Goal: Transaction & Acquisition: Purchase product/service

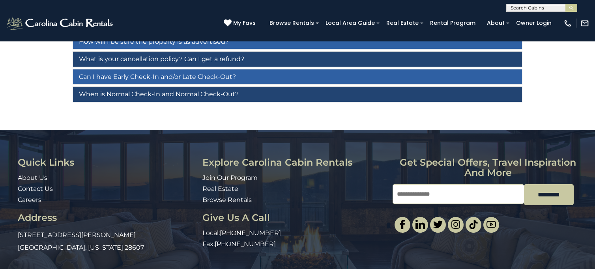
scroll to position [77, 0]
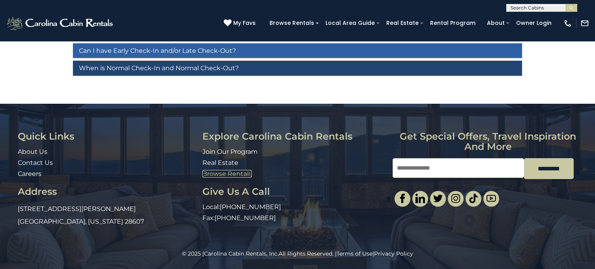
click at [241, 172] on link "Browse Rentals" at bounding box center [226, 173] width 49 height 7
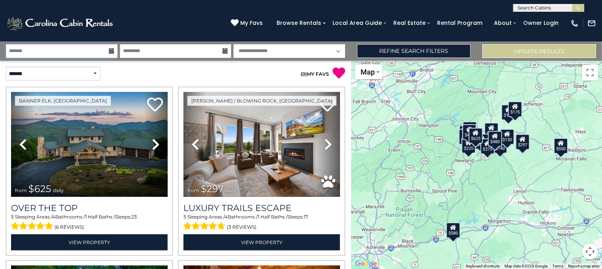
click at [93, 53] on input "text" at bounding box center [62, 51] width 112 height 14
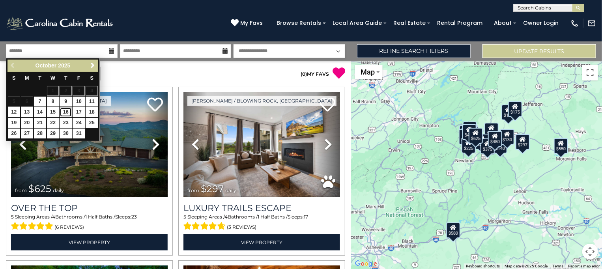
click at [65, 110] on link "16" at bounding box center [66, 112] width 12 height 10
type input "********"
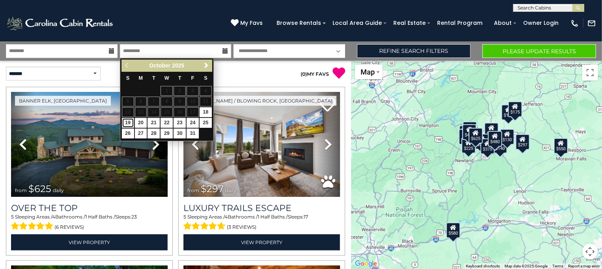
click at [127, 121] on link "19" at bounding box center [128, 123] width 12 height 10
type input "********"
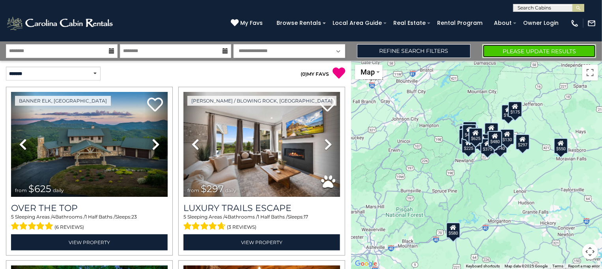
click at [519, 50] on button "Please Update Results" at bounding box center [540, 51] width 114 height 14
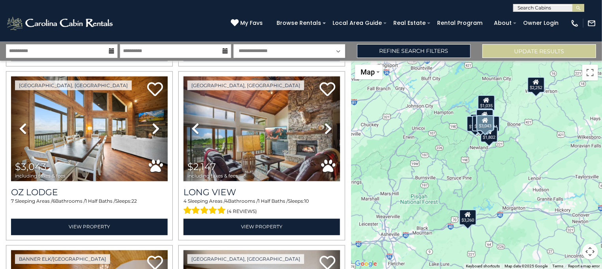
scroll to position [711, 0]
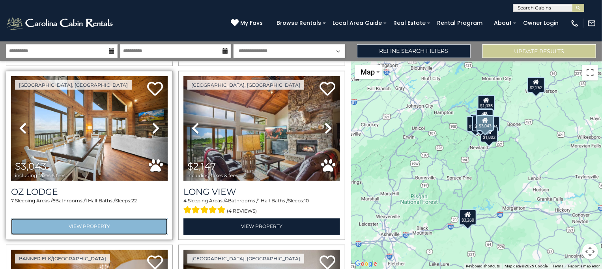
click at [104, 219] on link "View Property" at bounding box center [89, 227] width 157 height 16
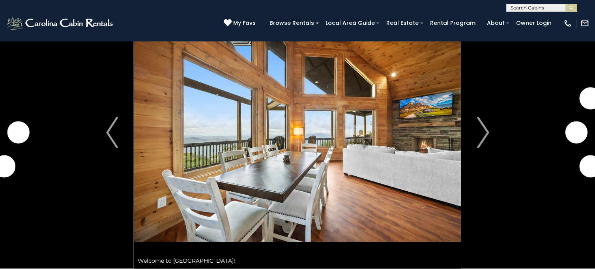
scroll to position [61, 0]
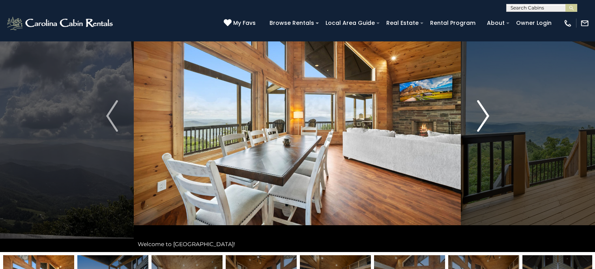
click at [486, 119] on img "Next" at bounding box center [483, 116] width 12 height 32
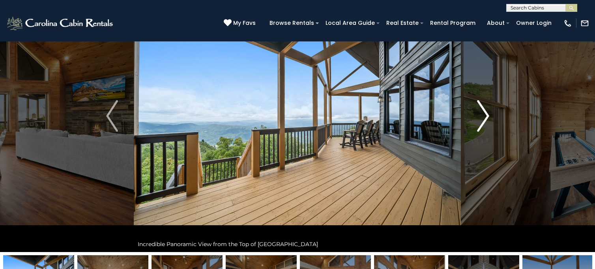
click at [486, 119] on img "Next" at bounding box center [483, 116] width 12 height 32
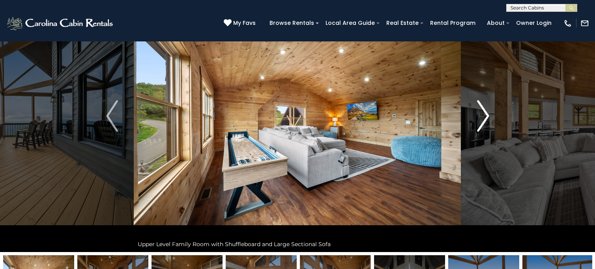
click at [486, 119] on img "Next" at bounding box center [483, 116] width 12 height 32
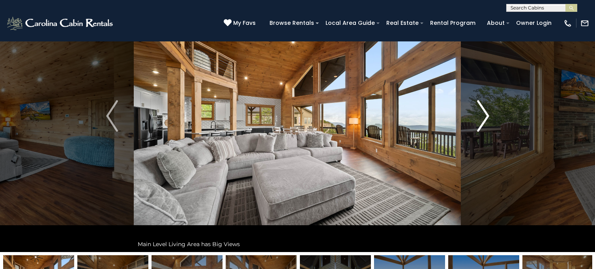
click at [486, 119] on img "Next" at bounding box center [483, 116] width 12 height 32
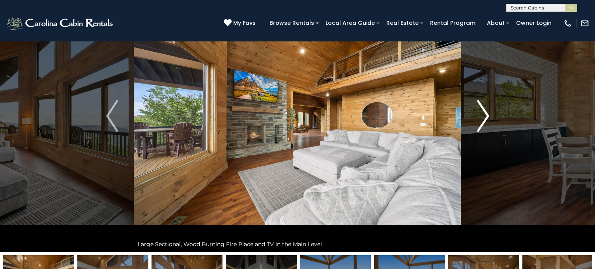
click at [486, 119] on img "Next" at bounding box center [483, 116] width 12 height 32
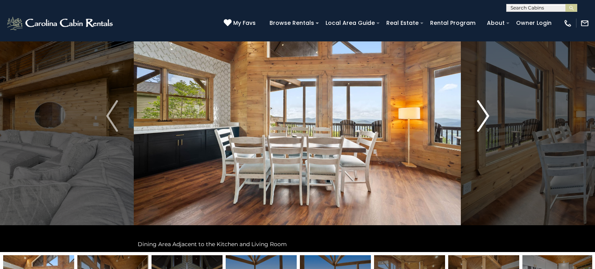
click at [486, 119] on img "Next" at bounding box center [483, 116] width 12 height 32
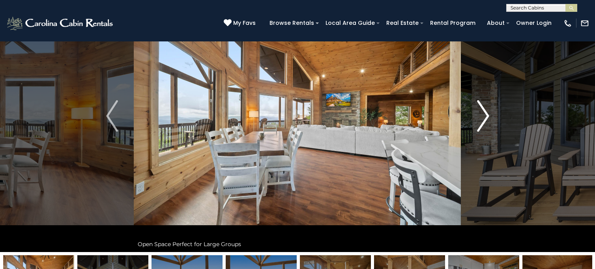
click at [486, 119] on img "Next" at bounding box center [483, 116] width 12 height 32
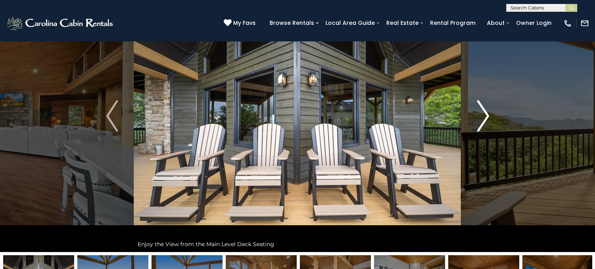
click at [486, 119] on img "Next" at bounding box center [483, 116] width 12 height 32
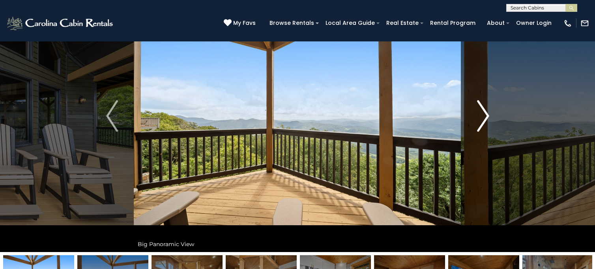
click at [486, 119] on img "Next" at bounding box center [483, 116] width 12 height 32
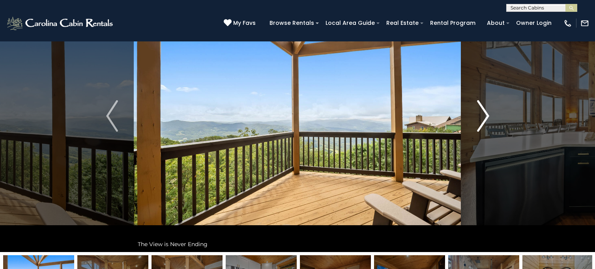
click at [486, 119] on img "Next" at bounding box center [483, 116] width 12 height 32
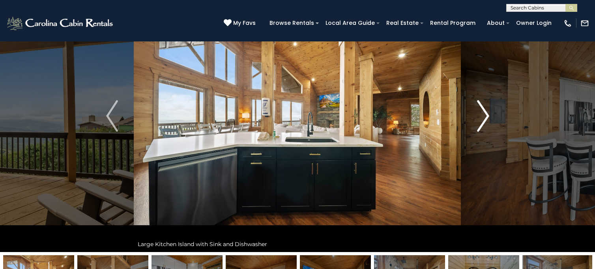
click at [486, 119] on img "Next" at bounding box center [483, 116] width 12 height 32
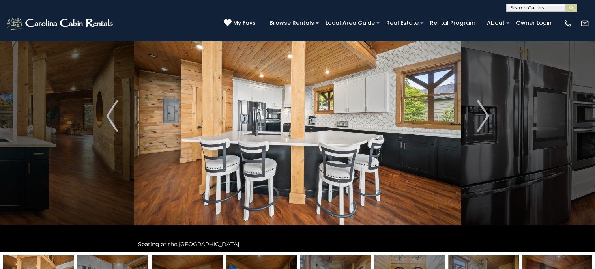
drag, startPoint x: 486, startPoint y: 119, endPoint x: 507, endPoint y: 77, distance: 47.1
click at [483, 116] on img "Next" at bounding box center [483, 116] width 12 height 32
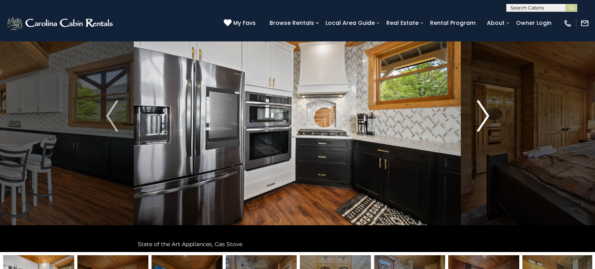
click at [482, 115] on img "Next" at bounding box center [483, 116] width 12 height 32
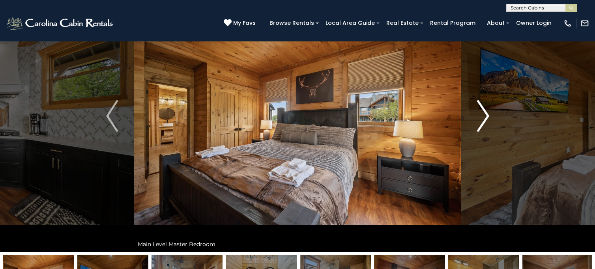
click at [481, 115] on img "Next" at bounding box center [483, 116] width 12 height 32
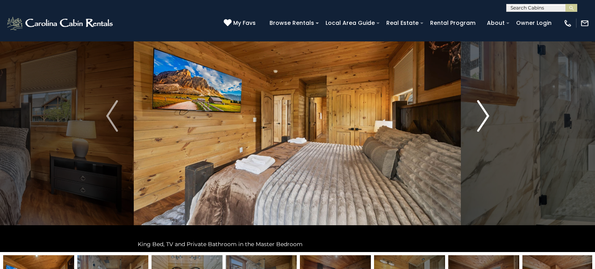
click at [481, 115] on img "Next" at bounding box center [483, 116] width 12 height 32
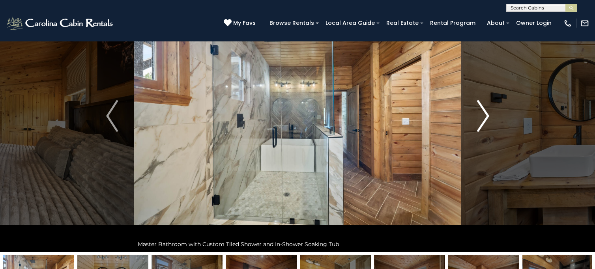
click at [481, 115] on img "Next" at bounding box center [483, 116] width 12 height 32
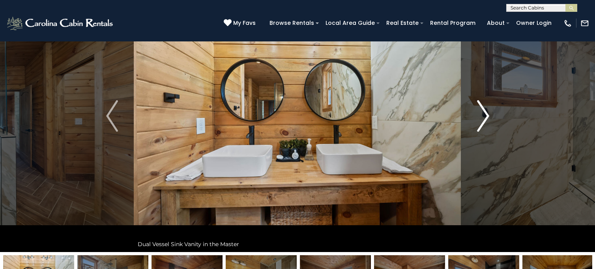
click at [481, 115] on img "Next" at bounding box center [483, 116] width 12 height 32
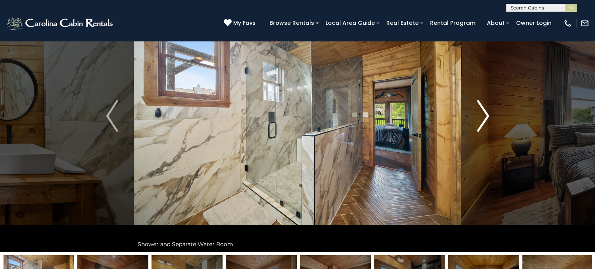
click at [481, 115] on img "Next" at bounding box center [483, 116] width 12 height 32
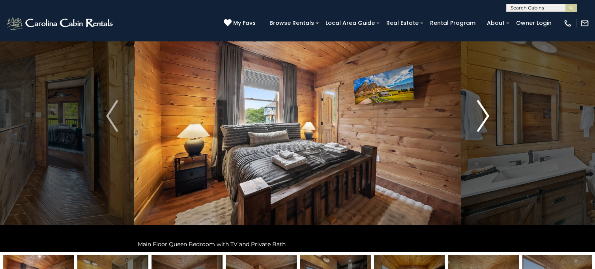
click at [481, 115] on img "Next" at bounding box center [483, 116] width 12 height 32
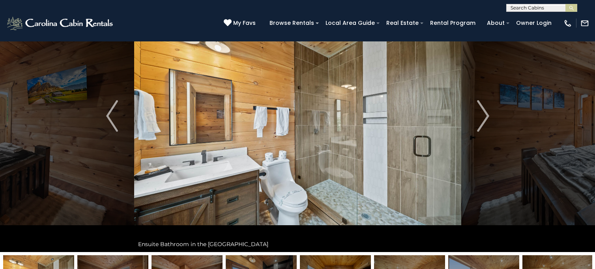
drag, startPoint x: 481, startPoint y: 115, endPoint x: 517, endPoint y: 82, distance: 48.6
click at [486, 115] on img "Next" at bounding box center [483, 116] width 12 height 32
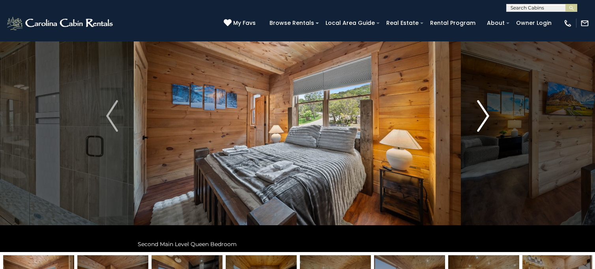
click at [486, 115] on img "Next" at bounding box center [483, 116] width 12 height 32
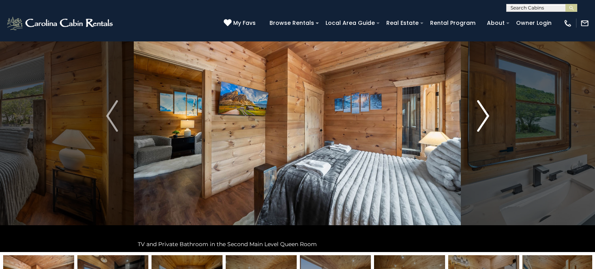
click at [486, 115] on img "Next" at bounding box center [483, 116] width 12 height 32
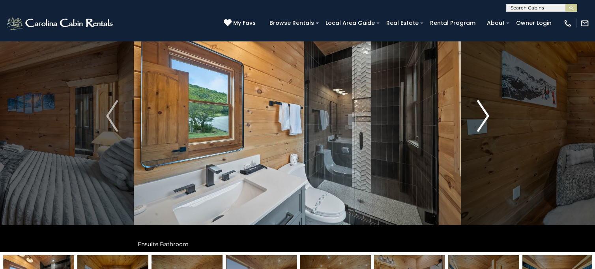
click at [486, 115] on img "Next" at bounding box center [483, 116] width 12 height 32
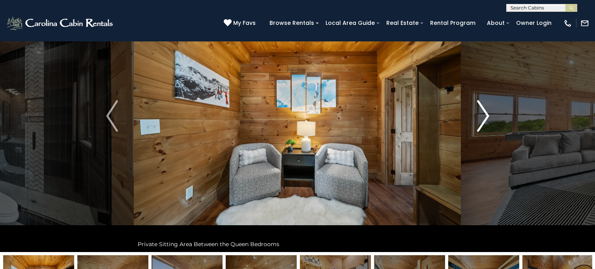
click at [486, 115] on img "Next" at bounding box center [483, 116] width 12 height 32
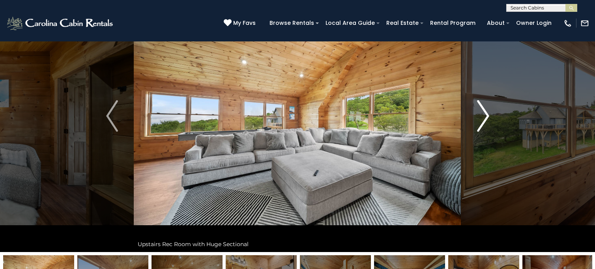
click at [486, 115] on img "Next" at bounding box center [483, 116] width 12 height 32
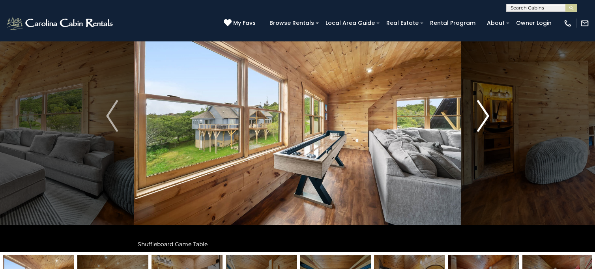
click at [486, 115] on img "Next" at bounding box center [483, 116] width 12 height 32
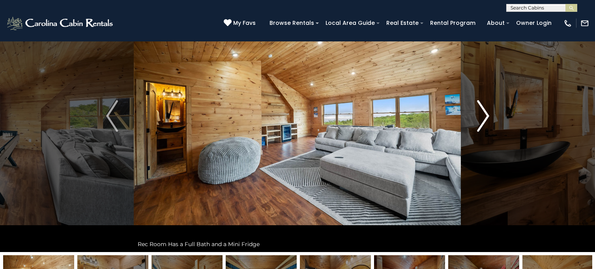
click at [486, 115] on img "Next" at bounding box center [483, 116] width 12 height 32
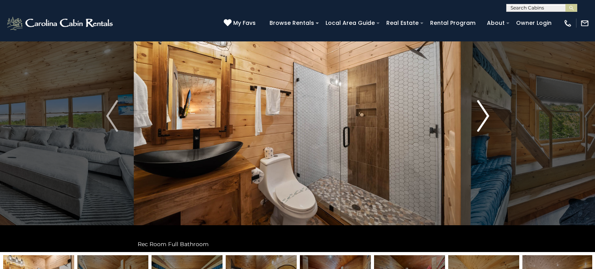
click at [486, 115] on img "Next" at bounding box center [483, 116] width 12 height 32
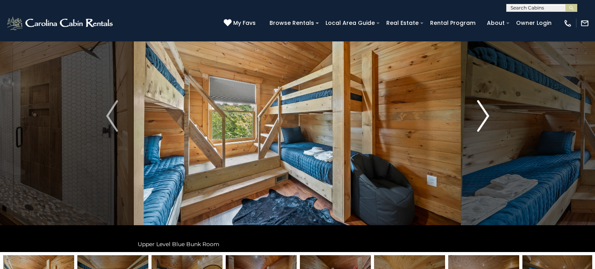
click at [486, 115] on img "Next" at bounding box center [483, 116] width 12 height 32
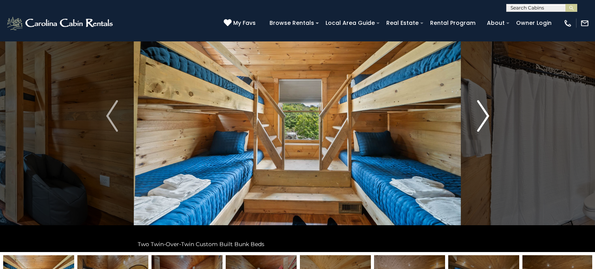
click at [486, 115] on img "Next" at bounding box center [483, 116] width 12 height 32
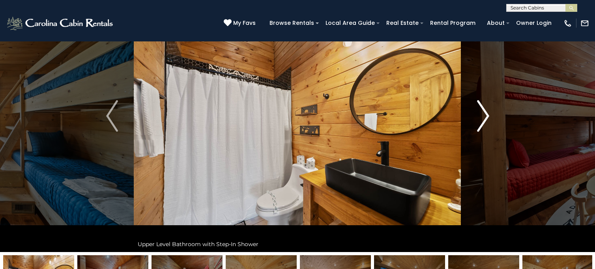
click at [486, 115] on img "Next" at bounding box center [483, 116] width 12 height 32
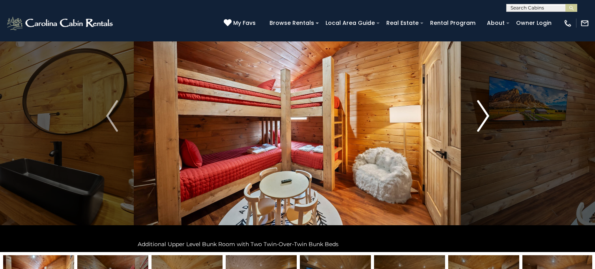
click at [486, 115] on img "Next" at bounding box center [483, 116] width 12 height 32
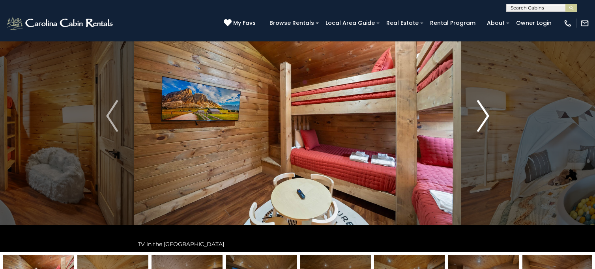
click at [486, 115] on img "Next" at bounding box center [483, 116] width 12 height 32
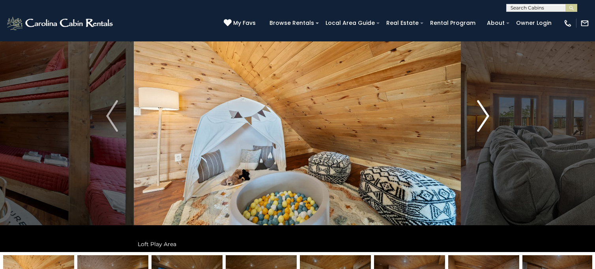
click at [486, 115] on img "Next" at bounding box center [483, 116] width 12 height 32
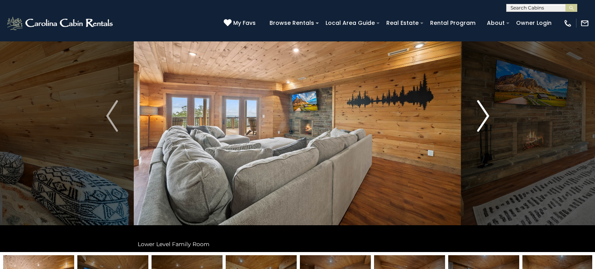
click at [486, 115] on img "Next" at bounding box center [483, 116] width 12 height 32
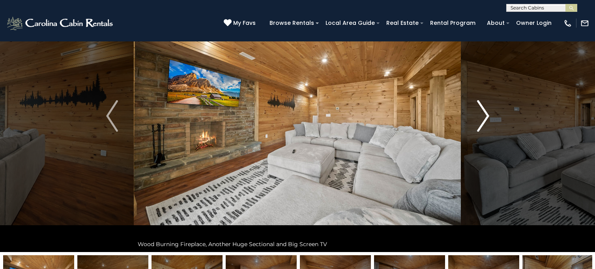
click at [486, 115] on img "Next" at bounding box center [483, 116] width 12 height 32
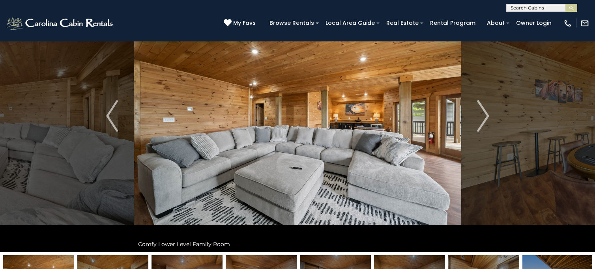
drag, startPoint x: 486, startPoint y: 115, endPoint x: 516, endPoint y: 80, distance: 45.9
click at [486, 111] on img "Next" at bounding box center [483, 116] width 12 height 32
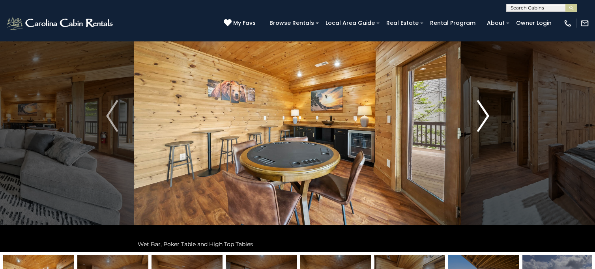
click at [486, 111] on img "Next" at bounding box center [483, 116] width 12 height 32
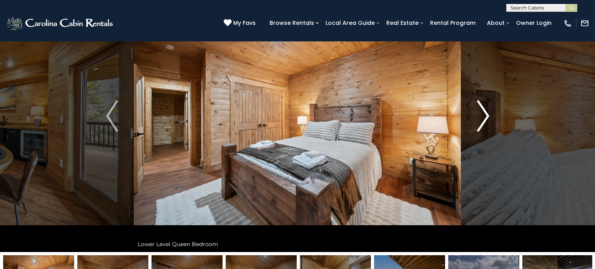
click at [486, 111] on img "Next" at bounding box center [483, 116] width 12 height 32
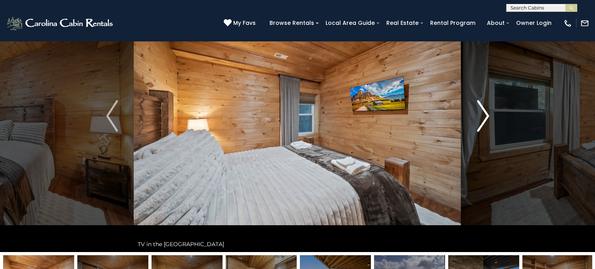
click at [486, 111] on img "Next" at bounding box center [483, 116] width 12 height 32
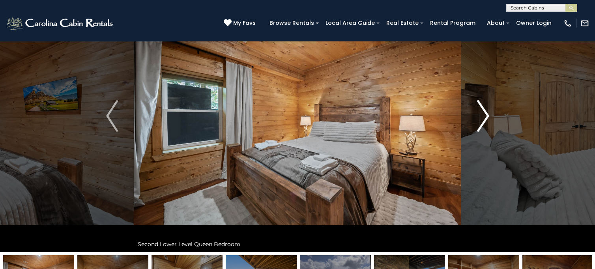
click at [486, 111] on img "Next" at bounding box center [483, 116] width 12 height 32
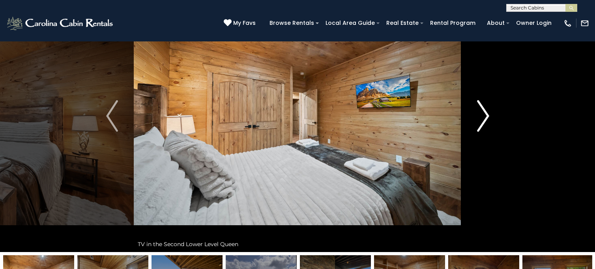
click at [486, 111] on img "Next" at bounding box center [483, 116] width 12 height 32
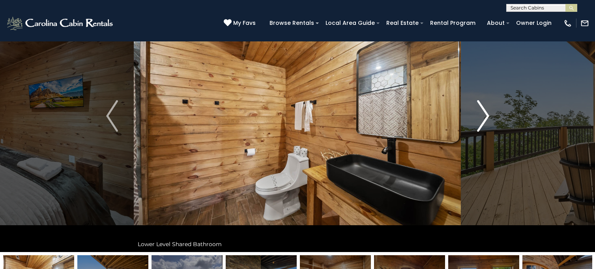
click at [483, 120] on img "Next" at bounding box center [483, 116] width 12 height 32
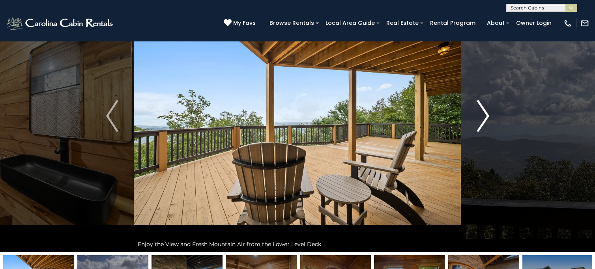
click at [483, 120] on img "Next" at bounding box center [483, 116] width 12 height 32
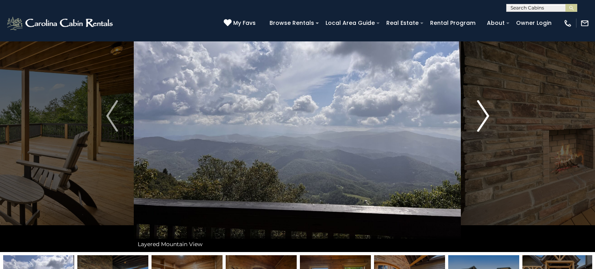
click at [483, 120] on img "Next" at bounding box center [483, 116] width 12 height 32
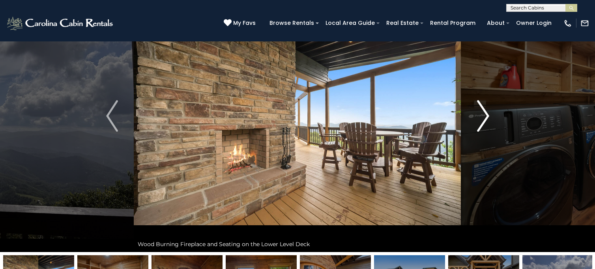
click at [483, 120] on img "Next" at bounding box center [483, 116] width 12 height 32
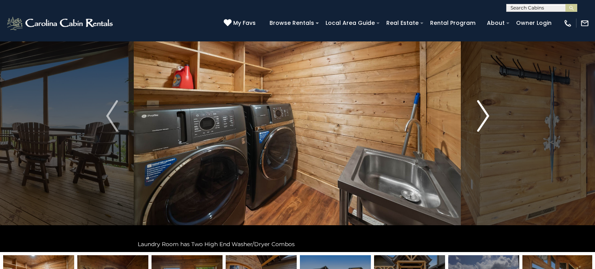
click at [483, 120] on img "Next" at bounding box center [483, 116] width 12 height 32
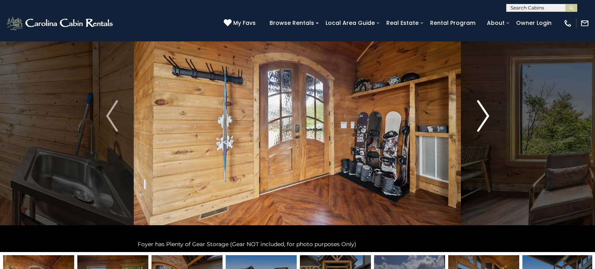
click at [483, 120] on img "Next" at bounding box center [483, 116] width 12 height 32
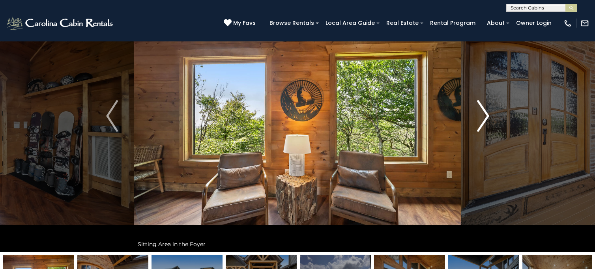
click at [483, 120] on img "Next" at bounding box center [483, 116] width 12 height 32
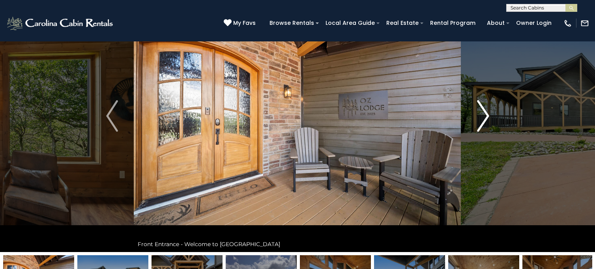
click at [483, 120] on img "Next" at bounding box center [483, 116] width 12 height 32
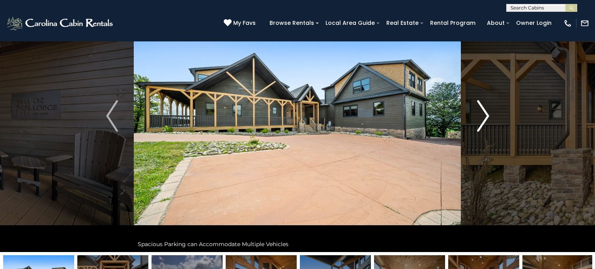
click at [483, 120] on img "Next" at bounding box center [483, 116] width 12 height 32
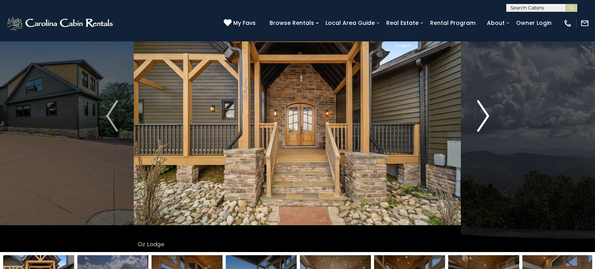
click at [483, 120] on img "Next" at bounding box center [483, 116] width 12 height 32
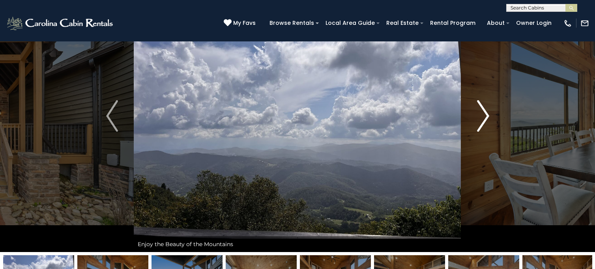
click at [483, 120] on img "Next" at bounding box center [483, 116] width 12 height 32
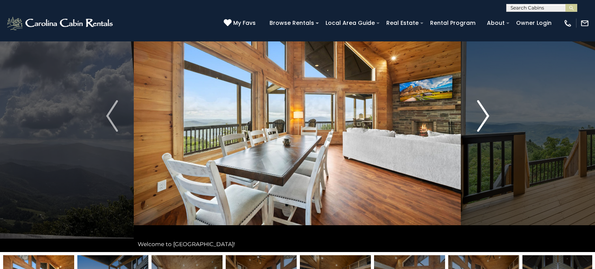
click at [483, 120] on img "Next" at bounding box center [483, 116] width 12 height 32
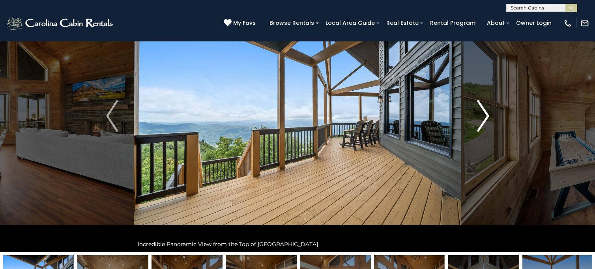
click at [483, 120] on img "Next" at bounding box center [483, 116] width 12 height 32
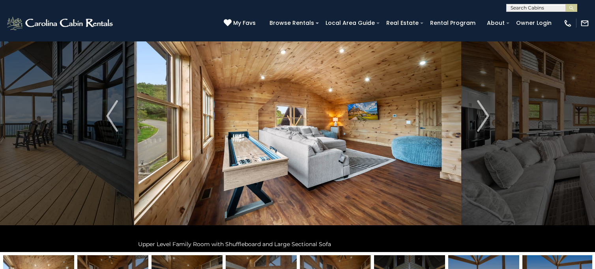
drag, startPoint x: 483, startPoint y: 120, endPoint x: 517, endPoint y: 75, distance: 56.3
click at [480, 119] on img "Next" at bounding box center [483, 116] width 12 height 32
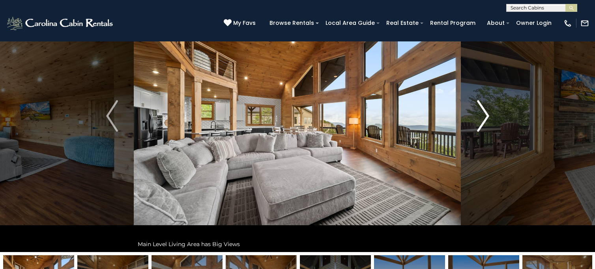
click at [480, 119] on img "Next" at bounding box center [483, 116] width 12 height 32
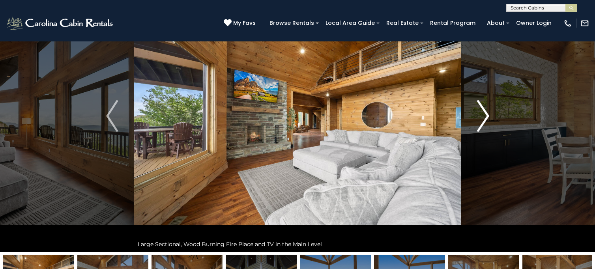
click at [480, 119] on img "Next" at bounding box center [483, 116] width 12 height 32
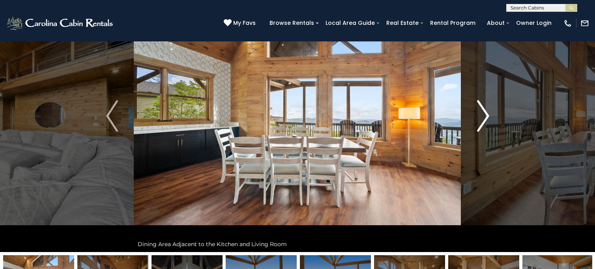
click at [480, 119] on img "Next" at bounding box center [483, 116] width 12 height 32
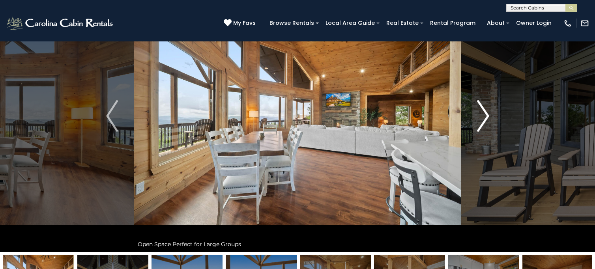
click at [480, 119] on img "Next" at bounding box center [483, 116] width 12 height 32
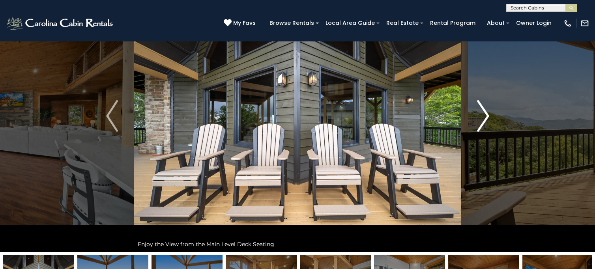
click at [480, 119] on img "Next" at bounding box center [483, 116] width 12 height 32
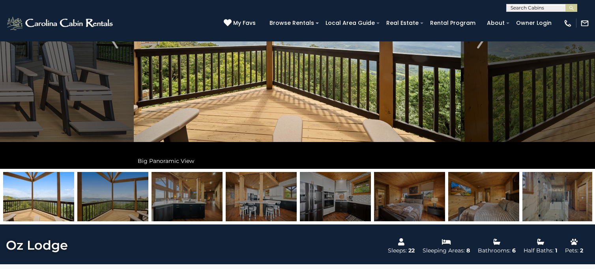
scroll to position [0, 0]
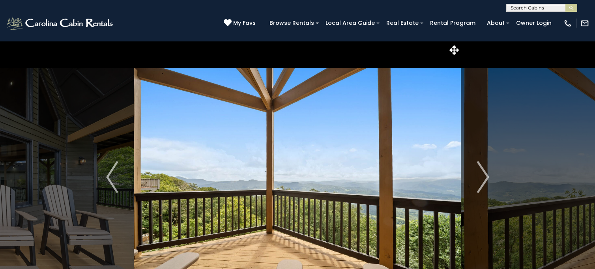
click at [267, 140] on img at bounding box center [297, 177] width 327 height 272
click at [122, 221] on button "Previous" at bounding box center [112, 177] width 44 height 272
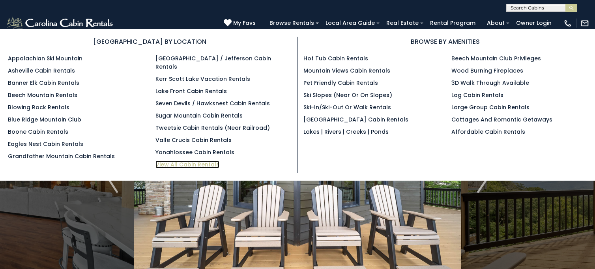
click at [207, 161] on link "View All Cabin Rentals" at bounding box center [187, 165] width 64 height 8
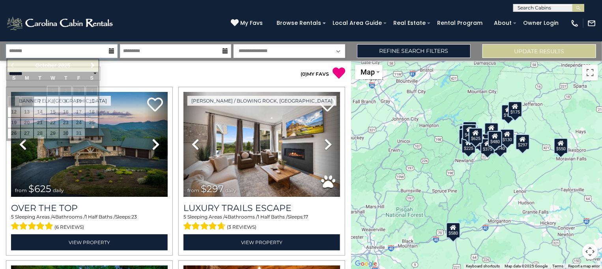
click at [68, 53] on input "text" at bounding box center [62, 51] width 112 height 14
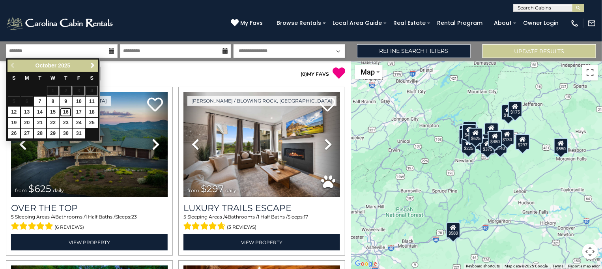
click at [67, 112] on link "16" at bounding box center [66, 112] width 12 height 10
type input "********"
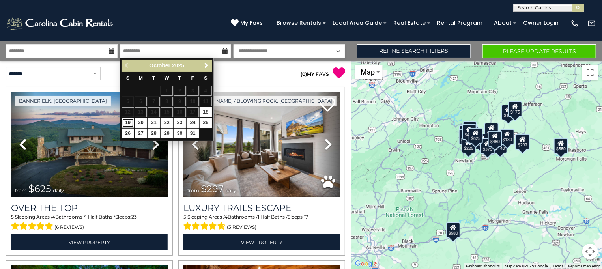
click at [127, 122] on link "19" at bounding box center [128, 123] width 12 height 10
type input "********"
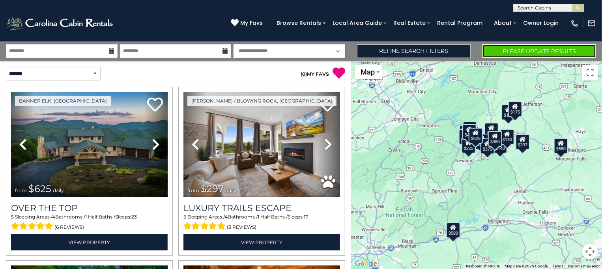
click at [529, 53] on button "Please Update Results" at bounding box center [540, 51] width 114 height 14
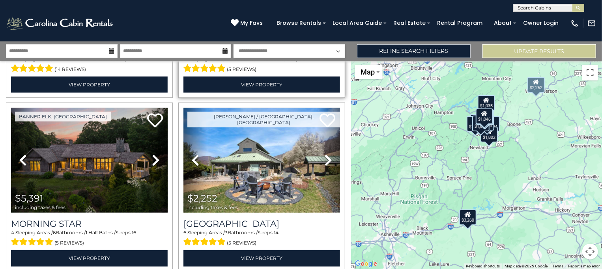
scroll to position [160, 0]
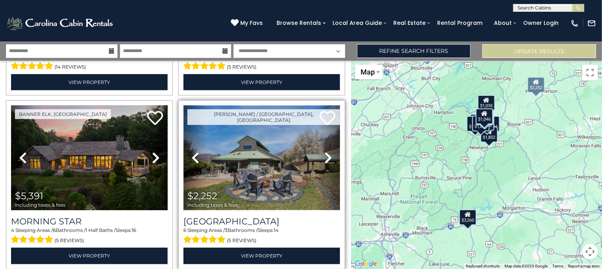
click at [282, 169] on img at bounding box center [261, 157] width 157 height 105
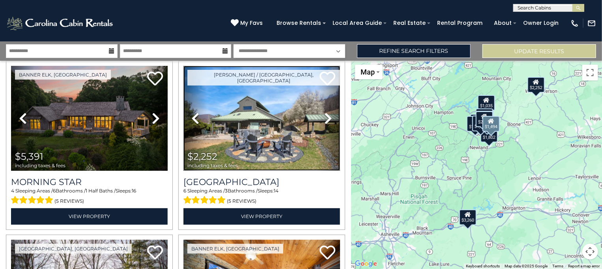
scroll to position [0, 0]
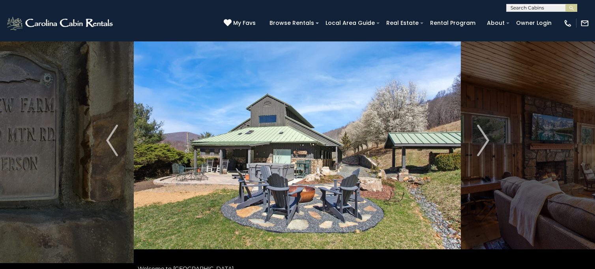
scroll to position [32, 0]
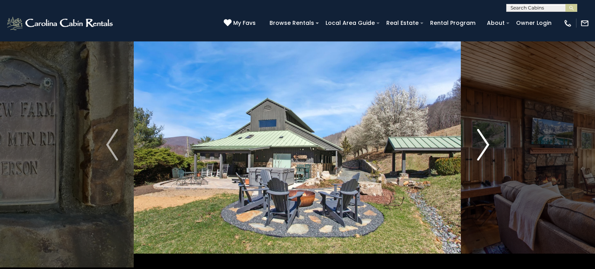
click at [487, 145] on img "Next" at bounding box center [483, 145] width 12 height 32
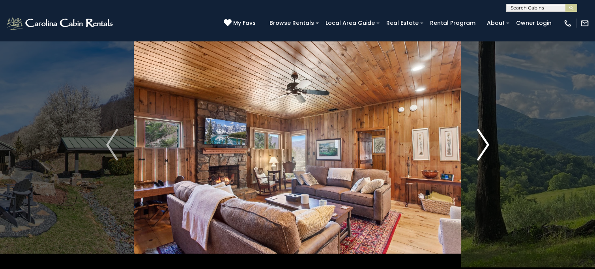
click at [484, 144] on img "Next" at bounding box center [483, 145] width 12 height 32
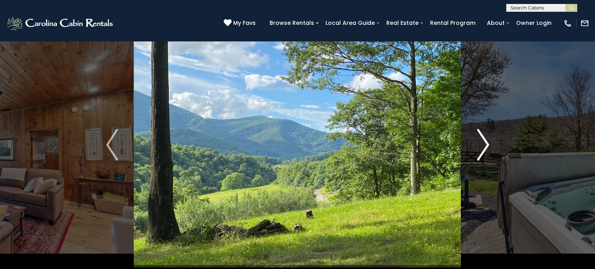
click at [484, 145] on img "Next" at bounding box center [483, 145] width 12 height 32
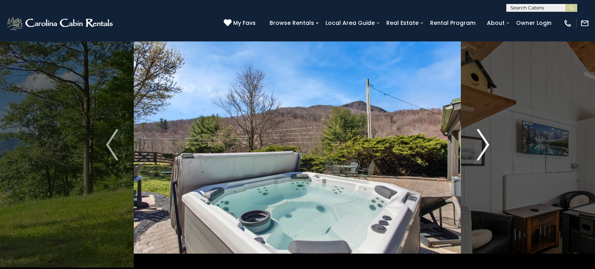
click at [484, 145] on img "Next" at bounding box center [483, 145] width 12 height 32
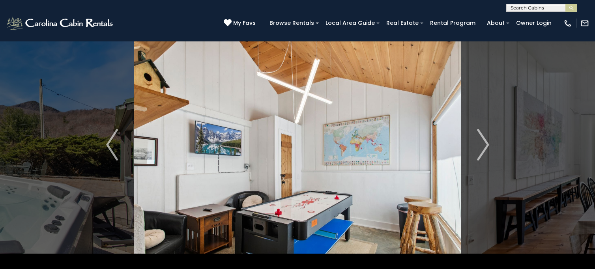
drag, startPoint x: 484, startPoint y: 145, endPoint x: 523, endPoint y: 217, distance: 82.1
click at [482, 143] on img "Next" at bounding box center [483, 145] width 12 height 32
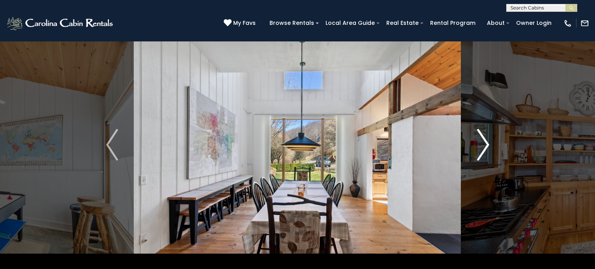
click at [482, 143] on img "Next" at bounding box center [483, 145] width 12 height 32
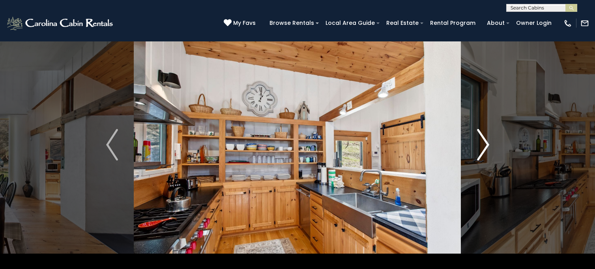
click at [482, 143] on img "Next" at bounding box center [483, 145] width 12 height 32
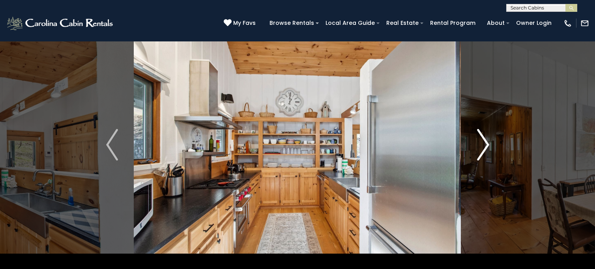
click at [482, 143] on img "Next" at bounding box center [483, 145] width 12 height 32
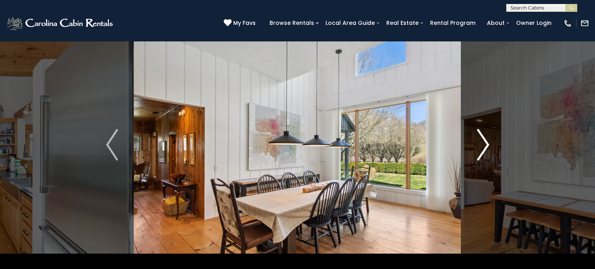
click at [482, 143] on img "Next" at bounding box center [483, 145] width 12 height 32
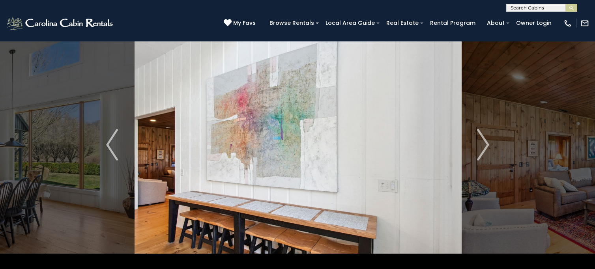
drag, startPoint x: 482, startPoint y: 143, endPoint x: 521, endPoint y: 198, distance: 67.2
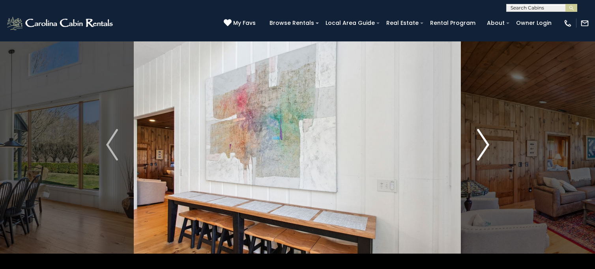
click at [483, 143] on img "Next" at bounding box center [483, 145] width 12 height 32
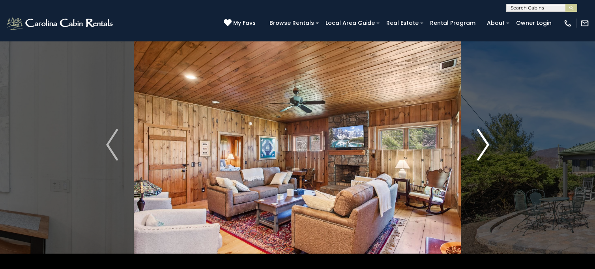
click at [483, 143] on img "Next" at bounding box center [483, 145] width 12 height 32
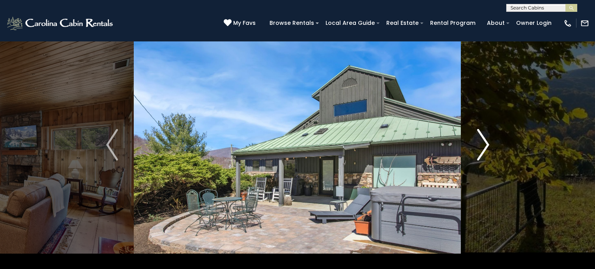
click at [483, 143] on img "Next" at bounding box center [483, 145] width 12 height 32
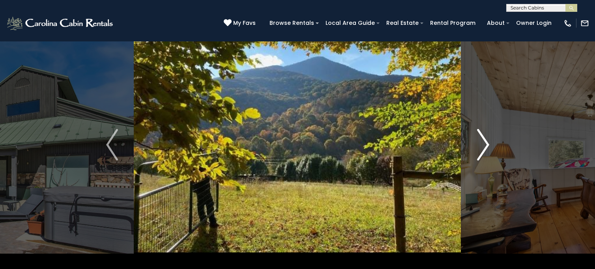
click at [483, 143] on img "Next" at bounding box center [483, 145] width 12 height 32
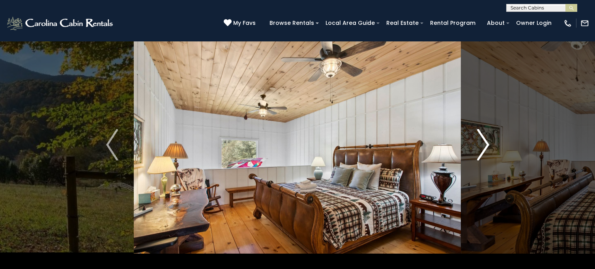
click at [483, 143] on img "Next" at bounding box center [483, 145] width 12 height 32
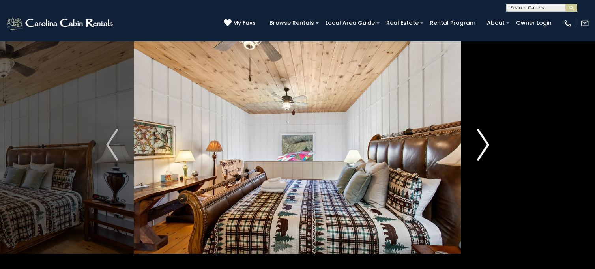
click at [483, 143] on img "Next" at bounding box center [483, 145] width 12 height 32
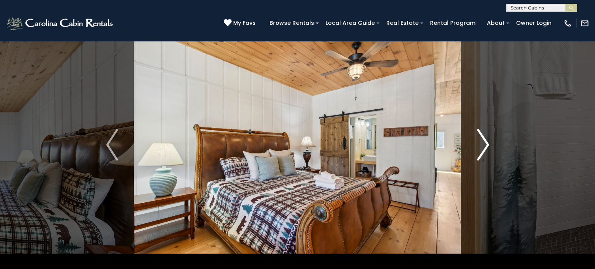
click at [483, 143] on img "Next" at bounding box center [483, 145] width 12 height 32
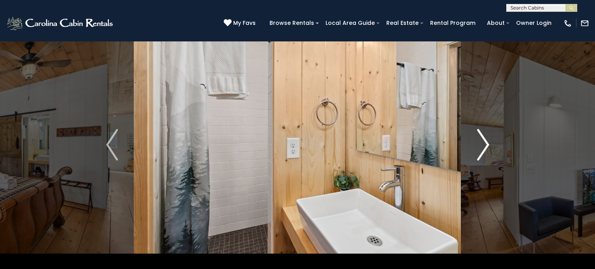
click at [483, 143] on img "Next" at bounding box center [483, 145] width 12 height 32
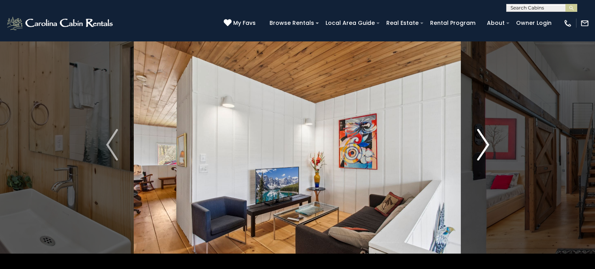
click at [483, 143] on img "Next" at bounding box center [483, 145] width 12 height 32
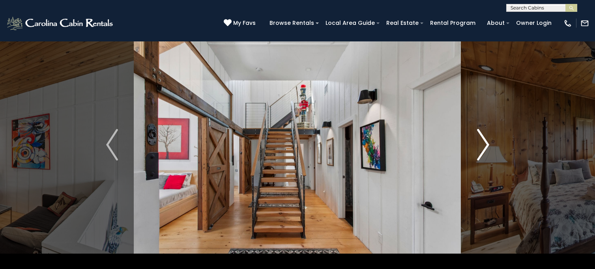
click at [483, 143] on img "Next" at bounding box center [483, 145] width 12 height 32
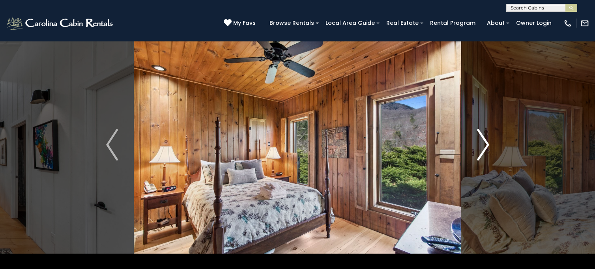
click at [483, 143] on img "Next" at bounding box center [483, 145] width 12 height 32
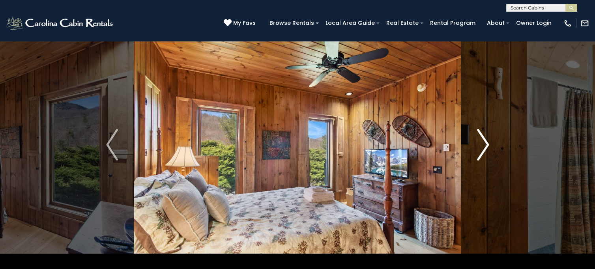
click at [483, 143] on img "Next" at bounding box center [483, 145] width 12 height 32
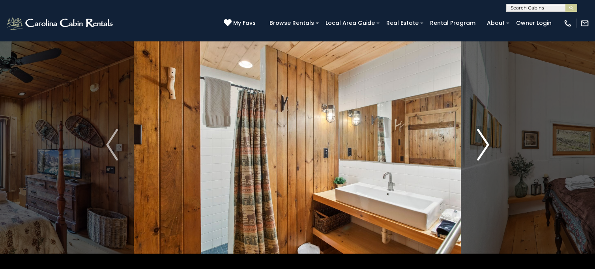
click at [483, 143] on img "Next" at bounding box center [483, 145] width 12 height 32
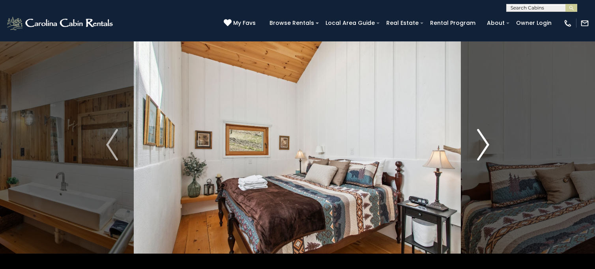
click at [483, 143] on img "Next" at bounding box center [483, 145] width 12 height 32
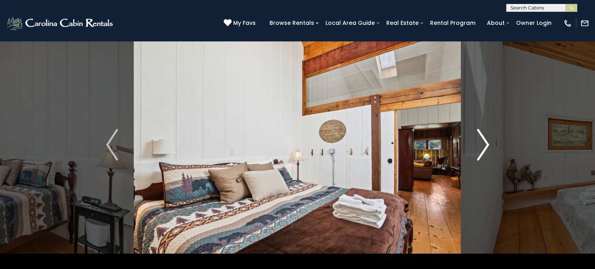
click at [483, 143] on img "Next" at bounding box center [483, 145] width 12 height 32
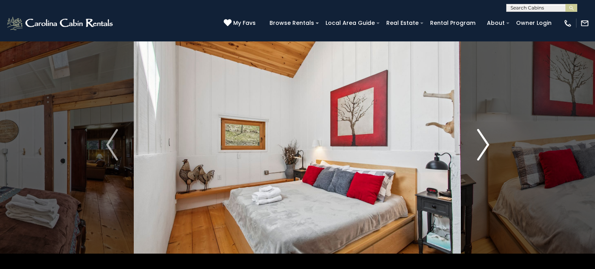
click at [483, 143] on img "Next" at bounding box center [483, 145] width 12 height 32
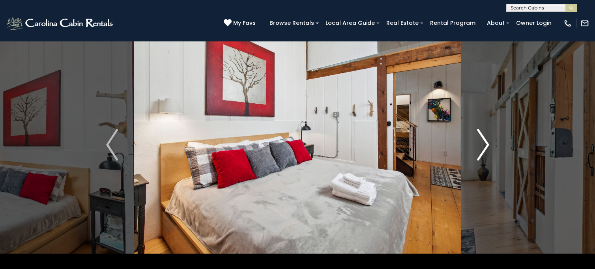
click at [483, 143] on img "Next" at bounding box center [483, 145] width 12 height 32
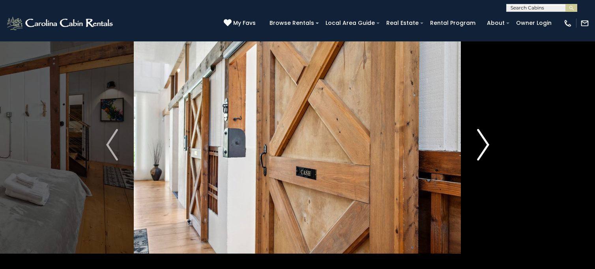
click at [483, 143] on img "Next" at bounding box center [483, 145] width 12 height 32
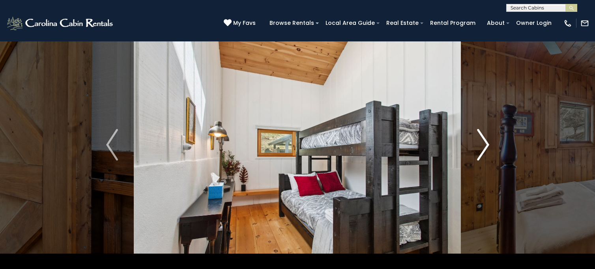
click at [483, 143] on img "Next" at bounding box center [483, 145] width 12 height 32
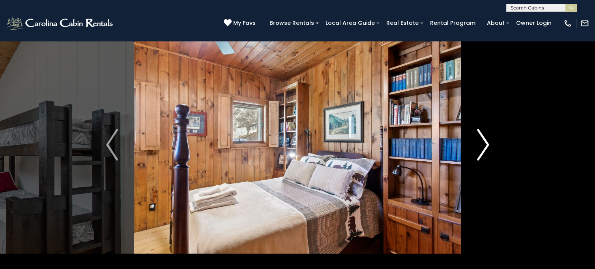
click at [483, 143] on img "Next" at bounding box center [483, 145] width 12 height 32
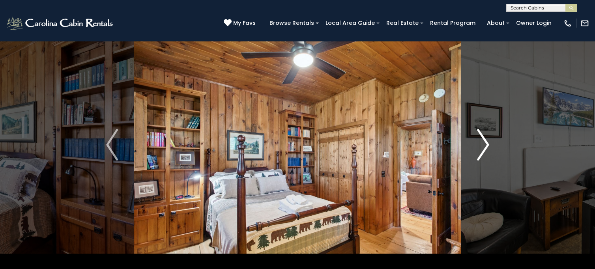
click at [483, 143] on img "Next" at bounding box center [483, 145] width 12 height 32
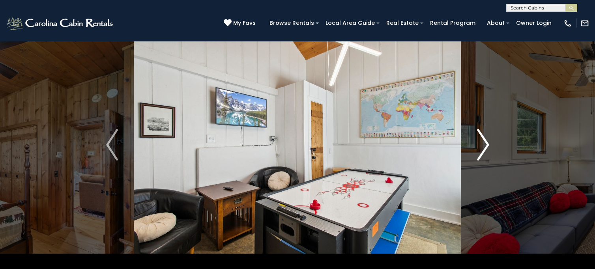
click at [483, 143] on img "Next" at bounding box center [483, 145] width 12 height 32
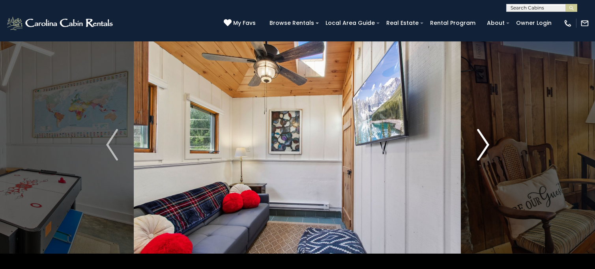
click at [483, 143] on img "Next" at bounding box center [483, 145] width 12 height 32
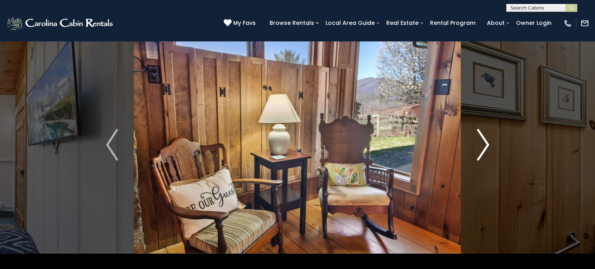
click at [483, 143] on img "Next" at bounding box center [483, 145] width 12 height 32
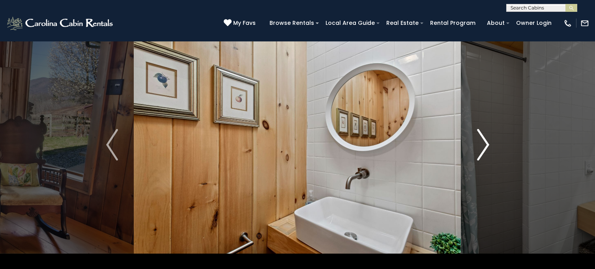
click at [483, 143] on img "Next" at bounding box center [483, 145] width 12 height 32
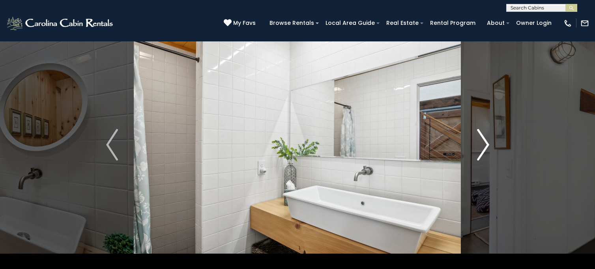
click at [483, 143] on img "Next" at bounding box center [483, 145] width 12 height 32
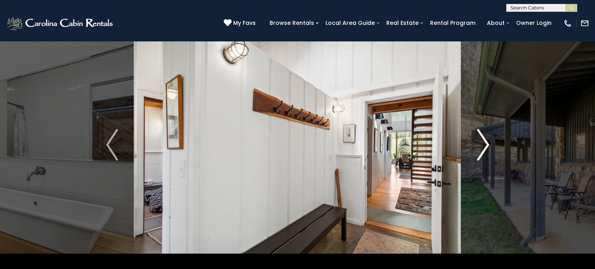
click at [483, 143] on img "Next" at bounding box center [483, 145] width 12 height 32
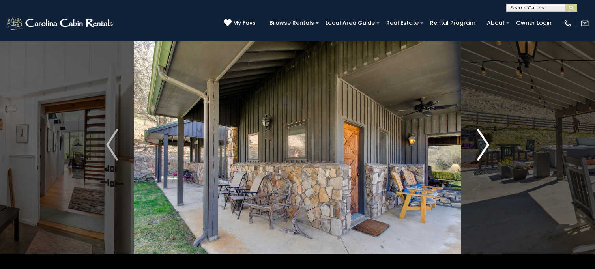
click at [483, 143] on img "Next" at bounding box center [483, 145] width 12 height 32
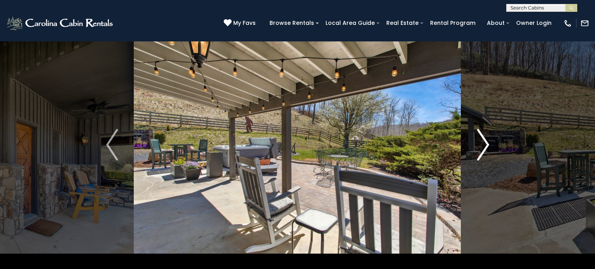
click at [483, 143] on img "Next" at bounding box center [483, 145] width 12 height 32
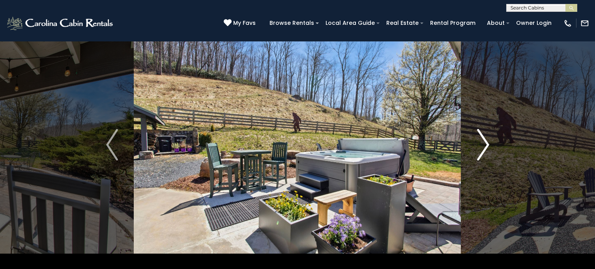
click at [483, 143] on img "Next" at bounding box center [483, 145] width 12 height 32
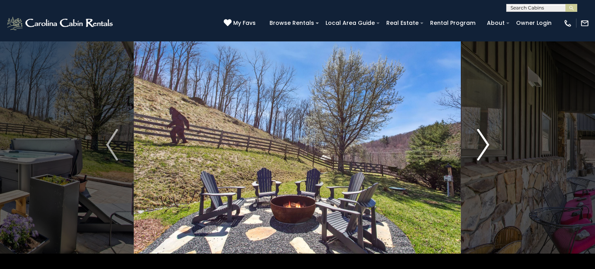
click at [483, 143] on img "Next" at bounding box center [483, 145] width 12 height 32
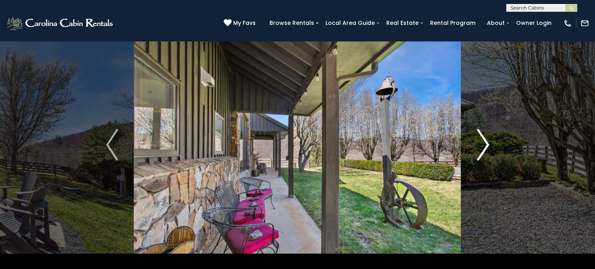
click at [483, 143] on img "Next" at bounding box center [483, 145] width 12 height 32
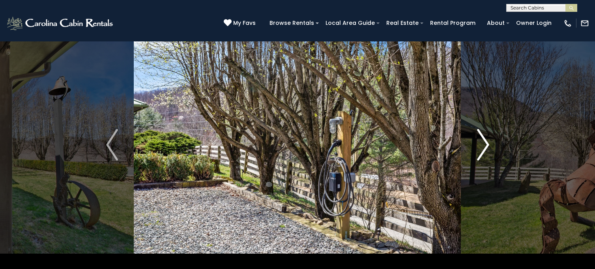
click at [483, 143] on img "Next" at bounding box center [483, 145] width 12 height 32
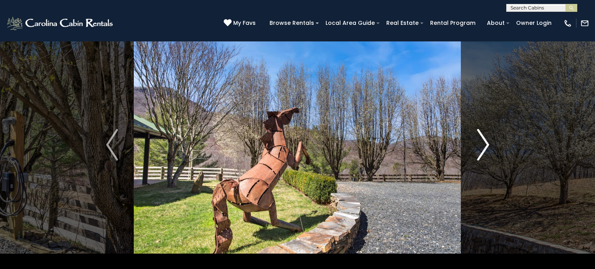
click at [483, 143] on img "Next" at bounding box center [483, 145] width 12 height 32
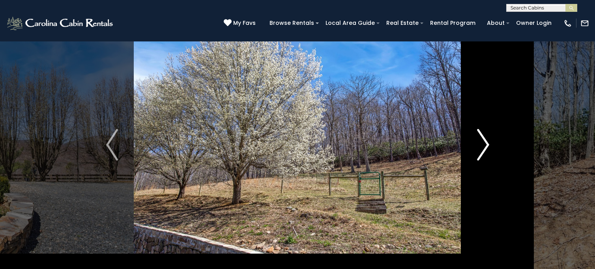
click at [483, 143] on img "Next" at bounding box center [483, 145] width 12 height 32
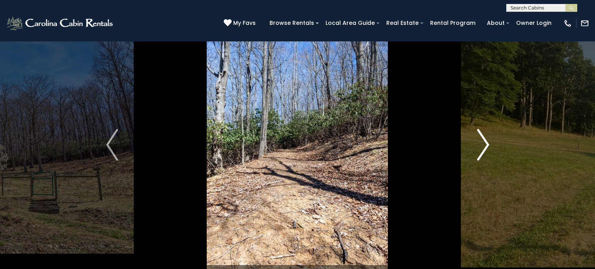
click at [483, 143] on img "Next" at bounding box center [483, 145] width 12 height 32
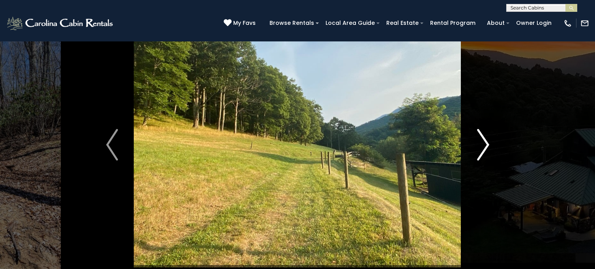
click at [483, 143] on img "Next" at bounding box center [483, 145] width 12 height 32
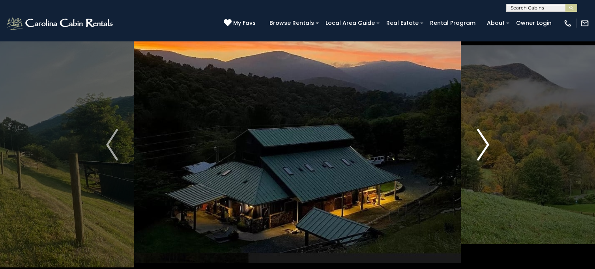
click at [483, 143] on img "Next" at bounding box center [483, 145] width 12 height 32
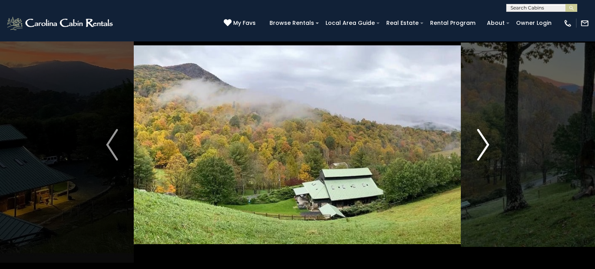
click at [483, 143] on img "Next" at bounding box center [483, 145] width 12 height 32
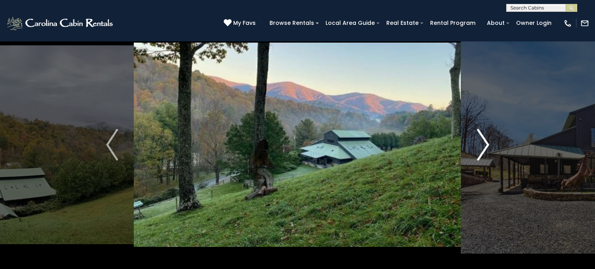
click at [483, 143] on img "Next" at bounding box center [483, 145] width 12 height 32
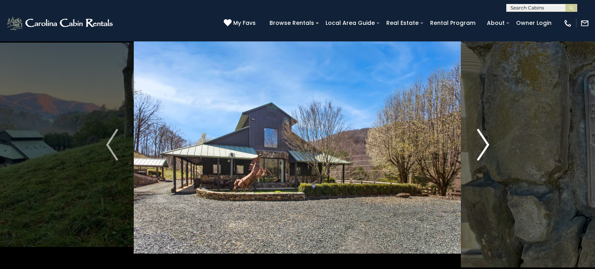
click at [483, 143] on img "Next" at bounding box center [483, 145] width 12 height 32
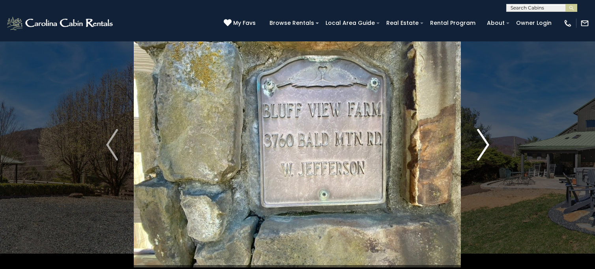
click at [483, 143] on img "Next" at bounding box center [483, 145] width 12 height 32
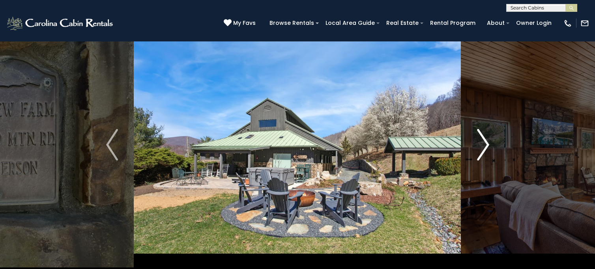
click at [483, 143] on img "Next" at bounding box center [483, 145] width 12 height 32
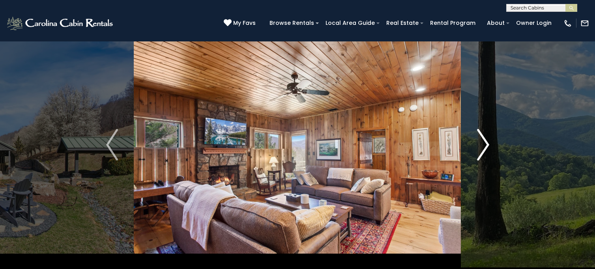
click at [483, 143] on img "Next" at bounding box center [483, 145] width 12 height 32
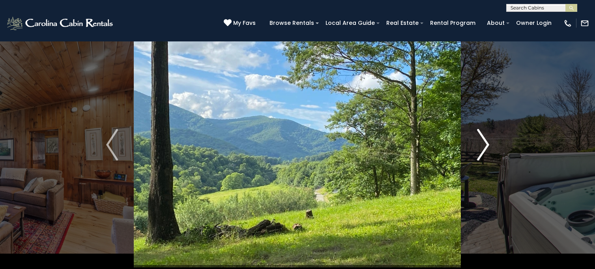
click at [483, 143] on img "Next" at bounding box center [483, 145] width 12 height 32
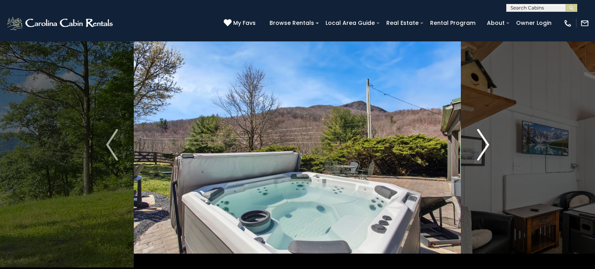
click at [483, 143] on img "Next" at bounding box center [483, 145] width 12 height 32
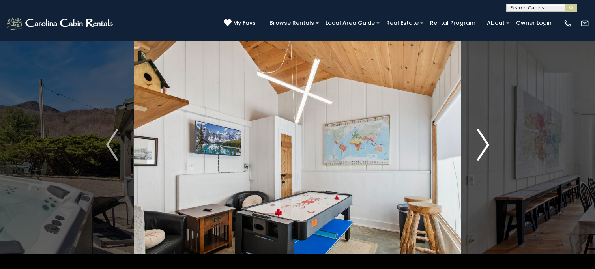
click at [483, 143] on img "Next" at bounding box center [483, 145] width 12 height 32
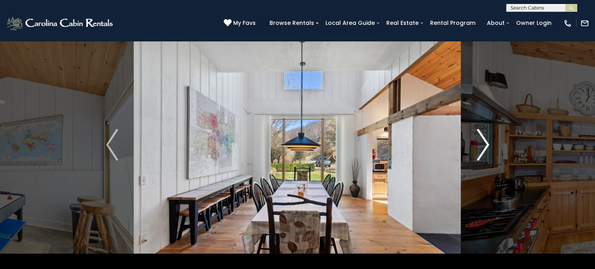
click at [483, 143] on img "Next" at bounding box center [483, 145] width 12 height 32
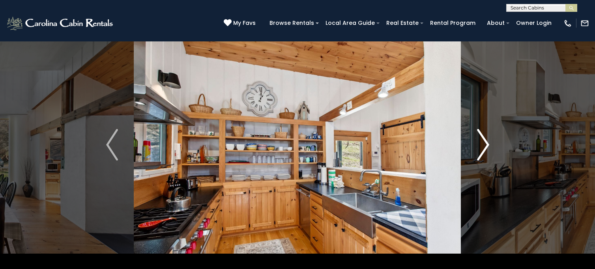
click at [483, 143] on img "Next" at bounding box center [483, 145] width 12 height 32
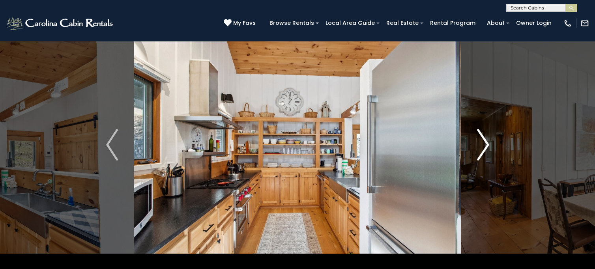
click at [483, 143] on img "Next" at bounding box center [483, 145] width 12 height 32
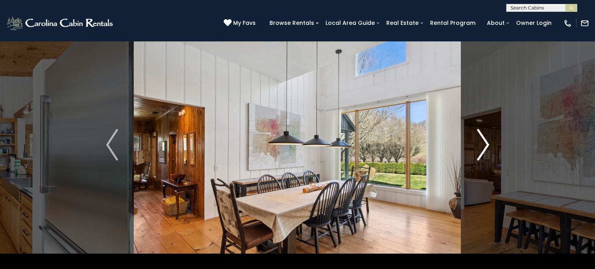
click at [483, 143] on img "Next" at bounding box center [483, 145] width 12 height 32
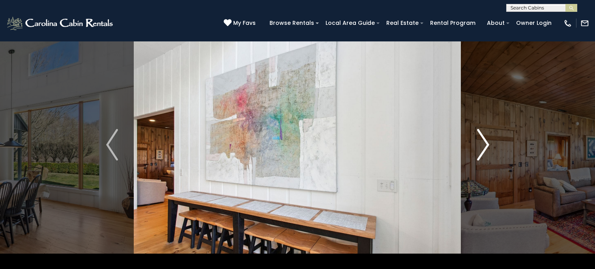
click at [483, 143] on img "Next" at bounding box center [483, 145] width 12 height 32
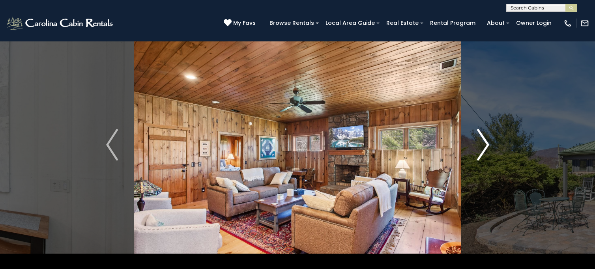
click at [483, 143] on img "Next" at bounding box center [483, 145] width 12 height 32
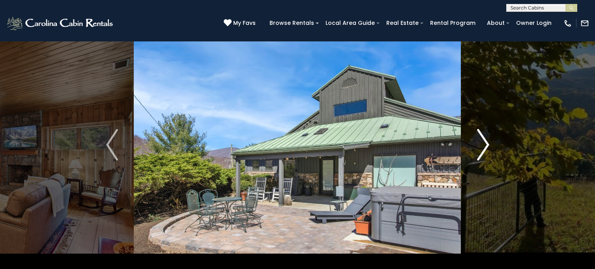
click at [483, 143] on img "Next" at bounding box center [483, 145] width 12 height 32
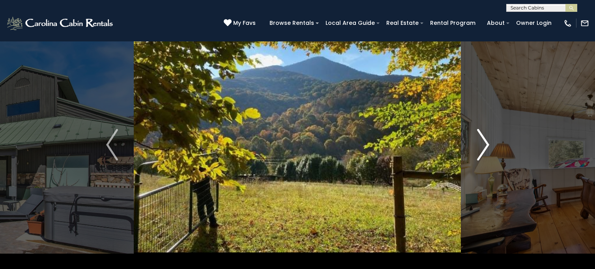
click at [482, 143] on img "Next" at bounding box center [483, 145] width 12 height 32
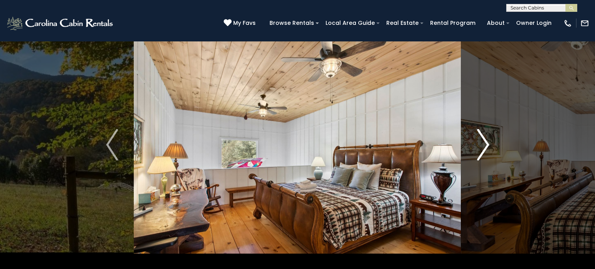
click at [482, 143] on img "Next" at bounding box center [483, 145] width 12 height 32
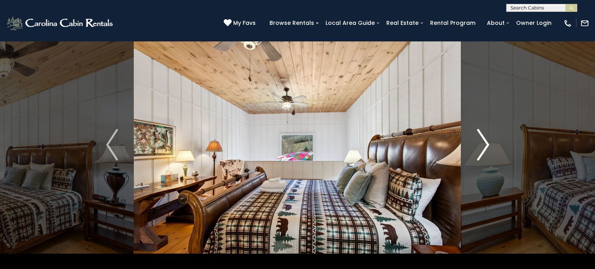
click at [482, 143] on img "Next" at bounding box center [483, 145] width 12 height 32
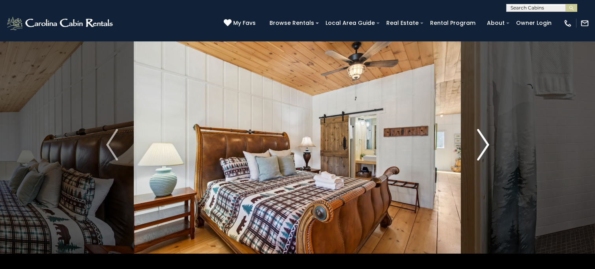
click at [483, 144] on img "Next" at bounding box center [483, 145] width 12 height 32
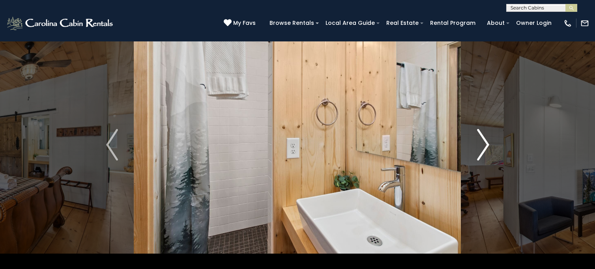
click at [483, 144] on img "Next" at bounding box center [483, 145] width 12 height 32
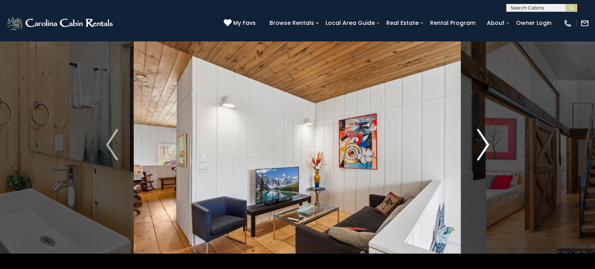
click at [483, 144] on img "Next" at bounding box center [483, 145] width 12 height 32
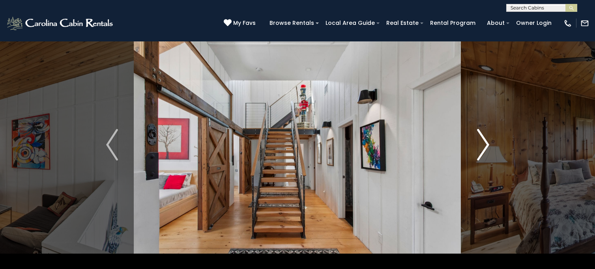
click at [483, 144] on img "Next" at bounding box center [483, 145] width 12 height 32
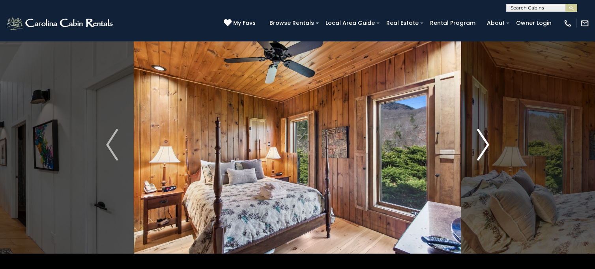
click at [483, 144] on img "Next" at bounding box center [483, 145] width 12 height 32
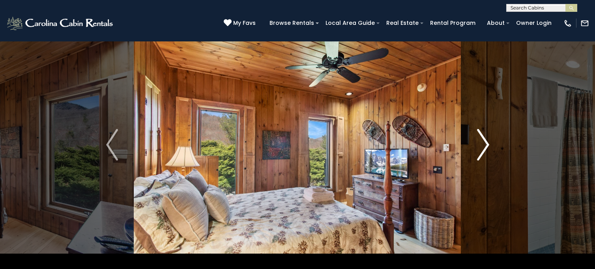
click at [483, 144] on img "Next" at bounding box center [483, 145] width 12 height 32
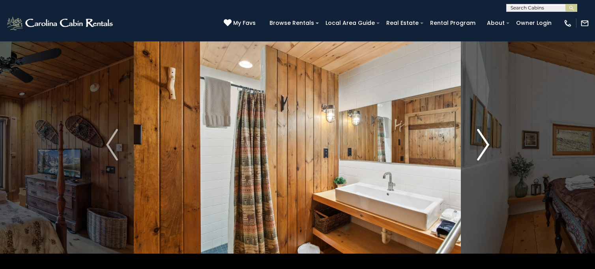
click at [483, 144] on img "Next" at bounding box center [483, 145] width 12 height 32
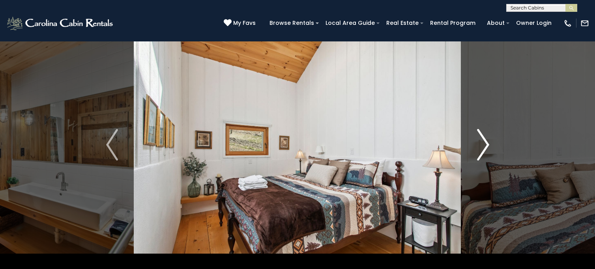
click at [483, 144] on img "Next" at bounding box center [483, 145] width 12 height 32
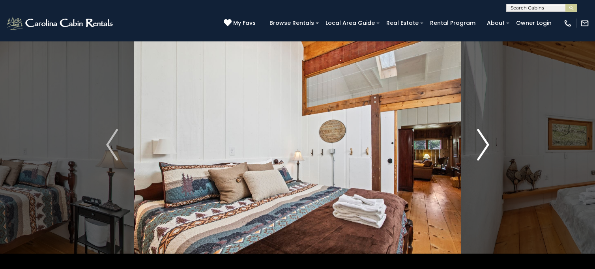
click at [483, 144] on img "Next" at bounding box center [483, 145] width 12 height 32
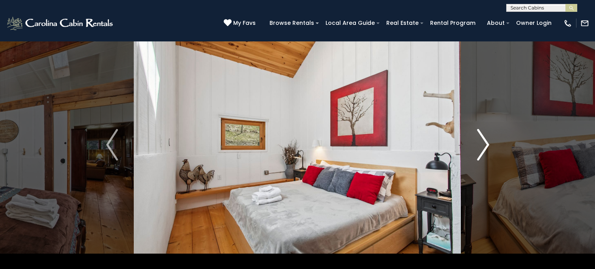
click at [483, 144] on img "Next" at bounding box center [483, 145] width 12 height 32
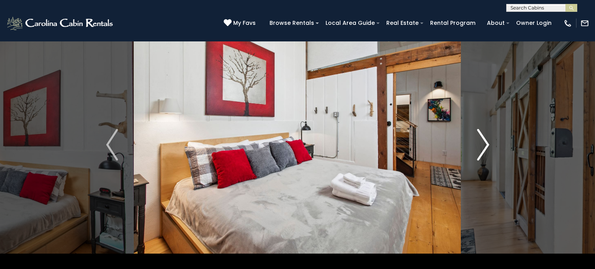
click at [483, 144] on img "Next" at bounding box center [483, 145] width 12 height 32
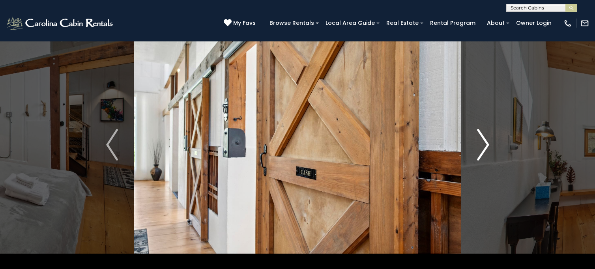
click at [483, 144] on img "Next" at bounding box center [483, 145] width 12 height 32
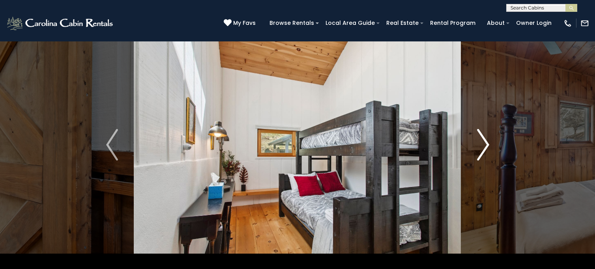
click at [483, 144] on img "Next" at bounding box center [483, 145] width 12 height 32
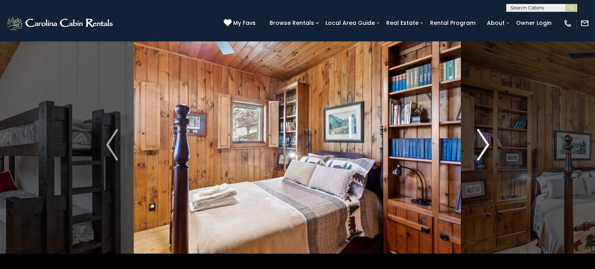
click at [483, 144] on img "Next" at bounding box center [483, 145] width 12 height 32
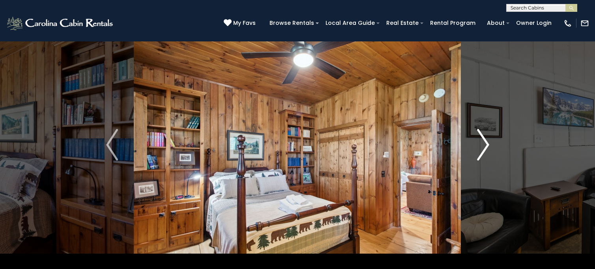
click at [483, 144] on img "Next" at bounding box center [483, 145] width 12 height 32
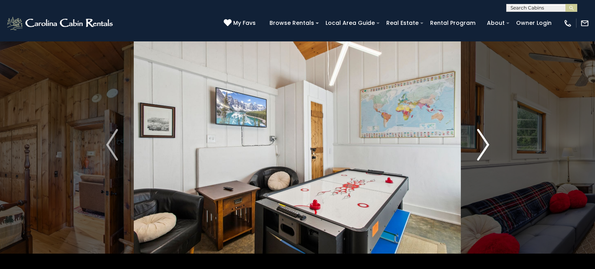
click at [483, 144] on img "Next" at bounding box center [483, 145] width 12 height 32
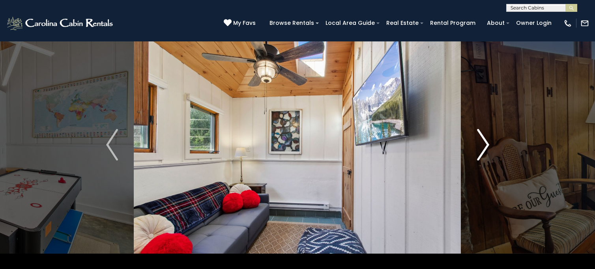
click at [483, 144] on img "Next" at bounding box center [483, 145] width 12 height 32
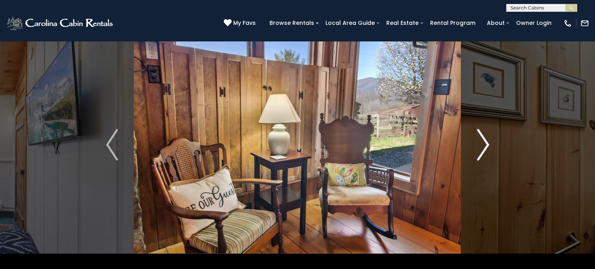
click at [483, 144] on img "Next" at bounding box center [483, 145] width 12 height 32
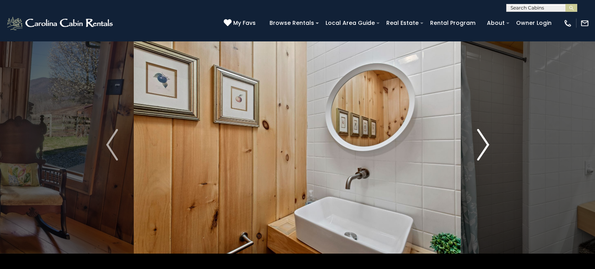
click at [483, 144] on img "Next" at bounding box center [483, 145] width 12 height 32
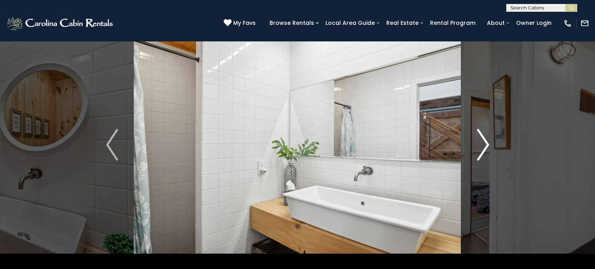
click at [483, 144] on img "Next" at bounding box center [483, 145] width 12 height 32
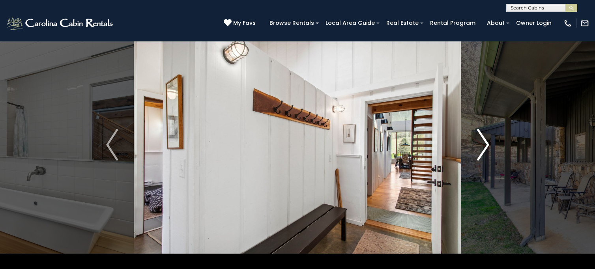
click at [483, 146] on img "Next" at bounding box center [483, 145] width 12 height 32
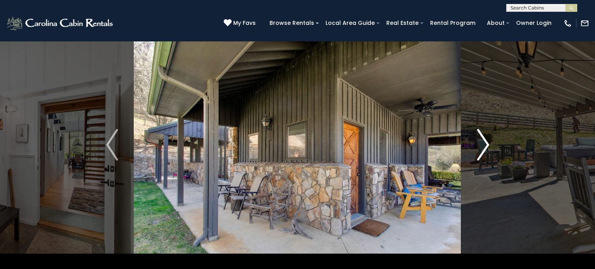
click at [485, 144] on img "Next" at bounding box center [483, 145] width 12 height 32
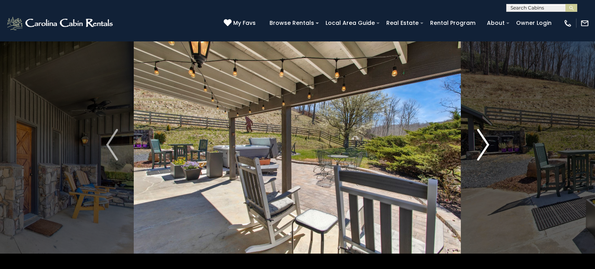
click at [486, 146] on img "Next" at bounding box center [483, 145] width 12 height 32
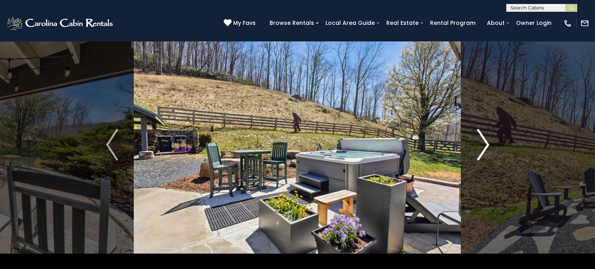
click at [487, 146] on img "Next" at bounding box center [483, 145] width 12 height 32
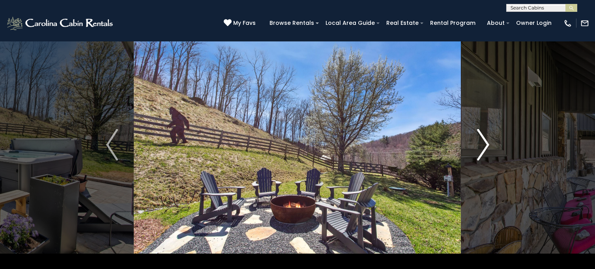
drag, startPoint x: 487, startPoint y: 146, endPoint x: 473, endPoint y: 224, distance: 79.5
click at [473, 224] on button "Next" at bounding box center [483, 145] width 44 height 272
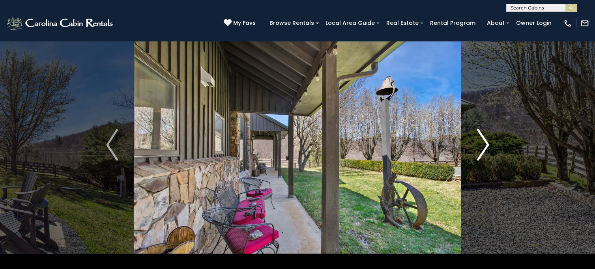
click at [485, 146] on img "Next" at bounding box center [483, 145] width 12 height 32
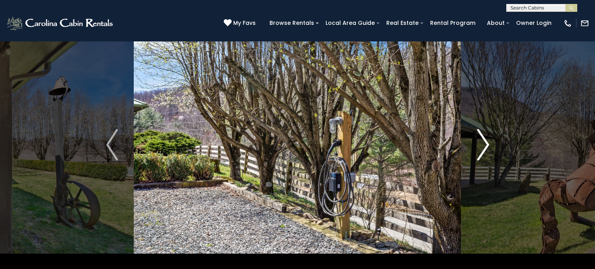
click at [484, 147] on img "Next" at bounding box center [483, 145] width 12 height 32
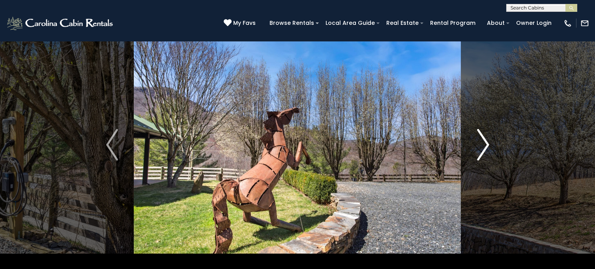
click at [484, 147] on img "Next" at bounding box center [483, 145] width 12 height 32
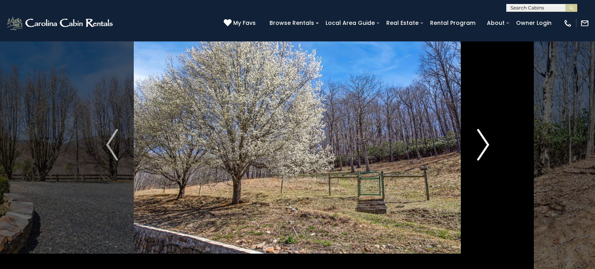
click at [484, 147] on img "Next" at bounding box center [483, 145] width 12 height 32
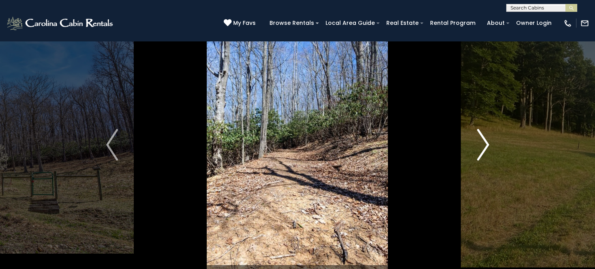
click at [484, 147] on img "Next" at bounding box center [483, 145] width 12 height 32
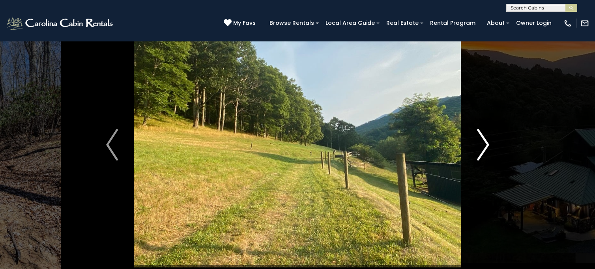
click at [484, 147] on img "Next" at bounding box center [483, 145] width 12 height 32
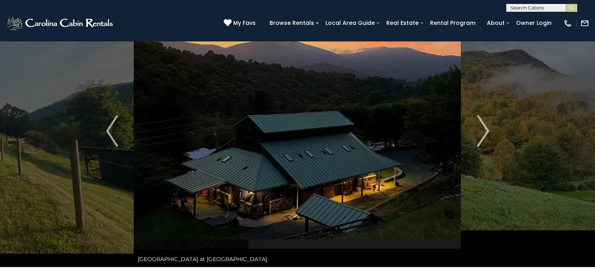
scroll to position [49, 0]
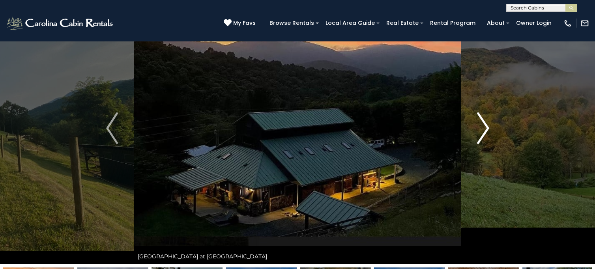
click at [485, 131] on img "Next" at bounding box center [483, 128] width 12 height 32
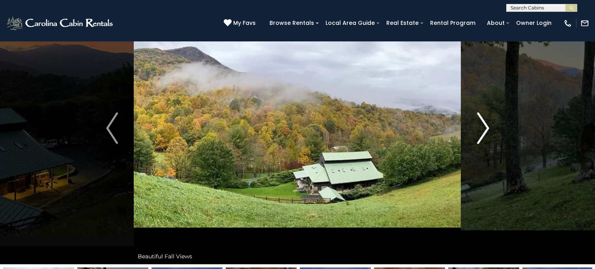
click at [487, 132] on img "Next" at bounding box center [483, 128] width 12 height 32
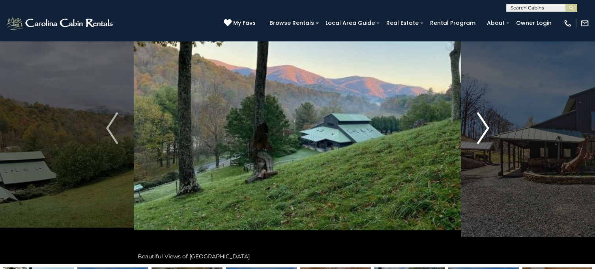
click at [485, 129] on img "Next" at bounding box center [483, 128] width 12 height 32
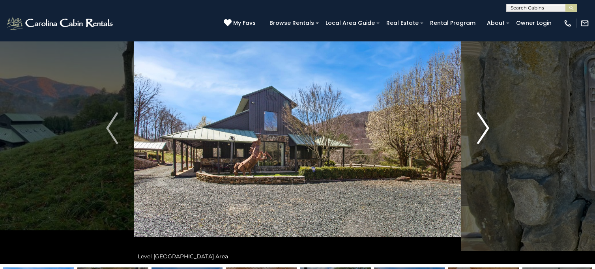
click at [485, 129] on img "Next" at bounding box center [483, 128] width 12 height 32
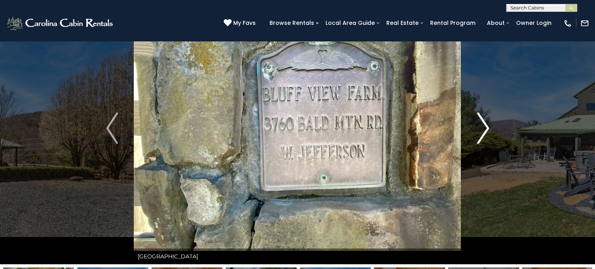
click at [486, 130] on img "Next" at bounding box center [483, 128] width 12 height 32
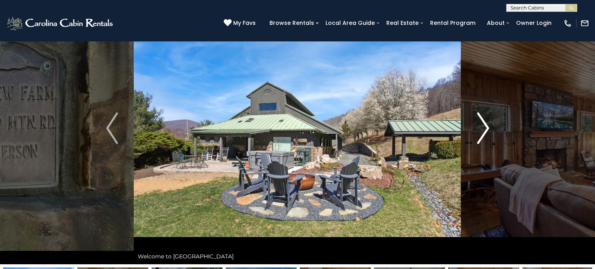
click at [487, 130] on img "Next" at bounding box center [483, 128] width 12 height 32
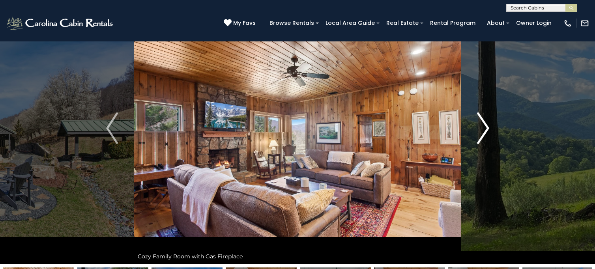
click at [487, 130] on img "Next" at bounding box center [483, 128] width 12 height 32
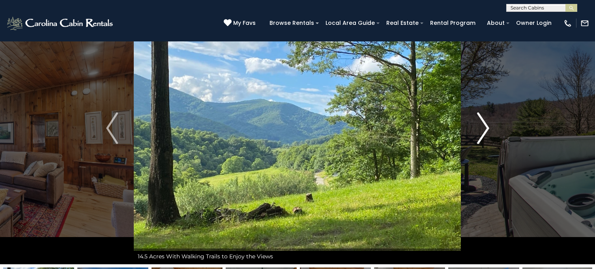
click at [487, 130] on img "Next" at bounding box center [483, 128] width 12 height 32
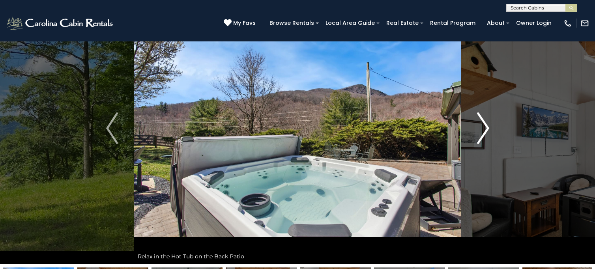
click at [488, 131] on img "Next" at bounding box center [483, 128] width 12 height 32
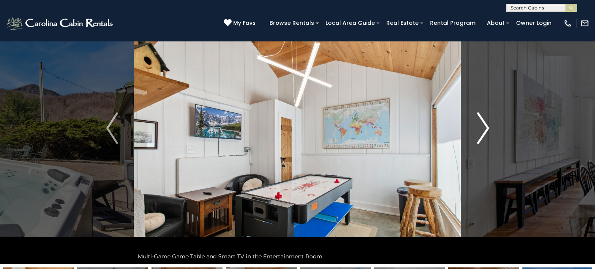
click at [488, 132] on img "Next" at bounding box center [483, 128] width 12 height 32
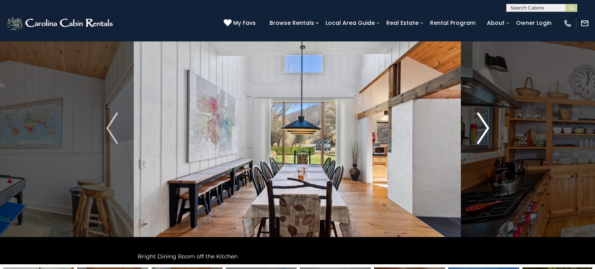
click at [486, 131] on img "Next" at bounding box center [483, 128] width 12 height 32
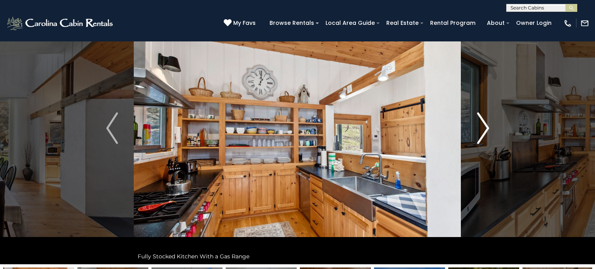
click at [486, 131] on img "Next" at bounding box center [483, 128] width 12 height 32
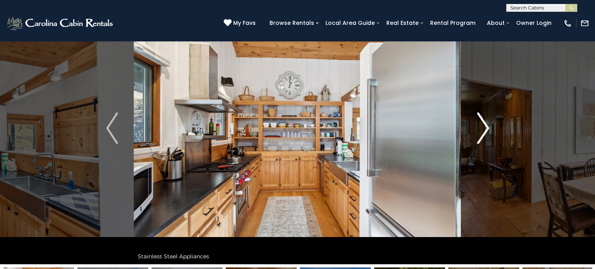
click at [486, 131] on img "Next" at bounding box center [483, 128] width 12 height 32
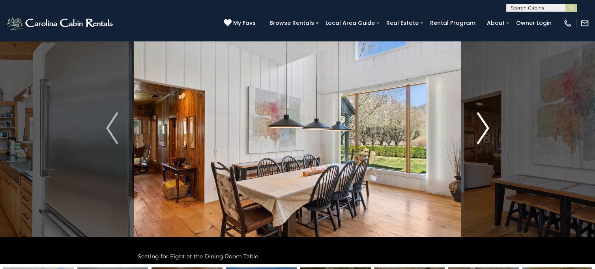
click at [486, 131] on img "Next" at bounding box center [483, 128] width 12 height 32
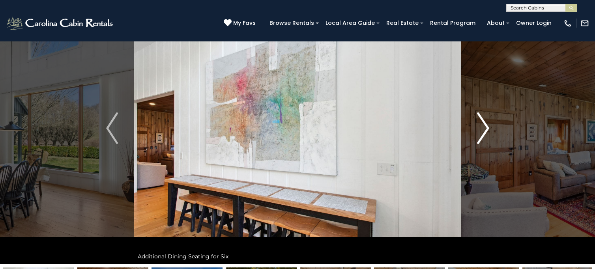
click at [486, 131] on img "Next" at bounding box center [483, 128] width 12 height 32
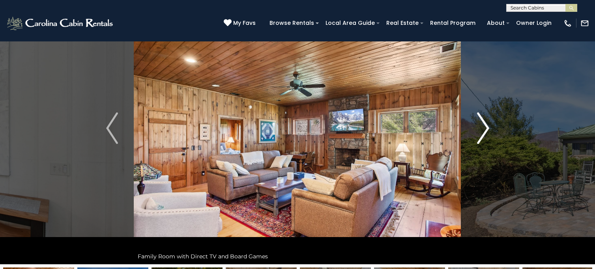
click at [486, 131] on img "Next" at bounding box center [483, 128] width 12 height 32
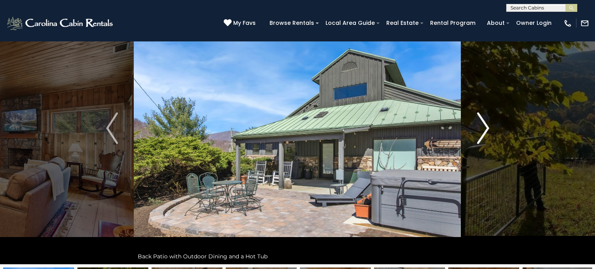
click at [486, 131] on img "Next" at bounding box center [483, 128] width 12 height 32
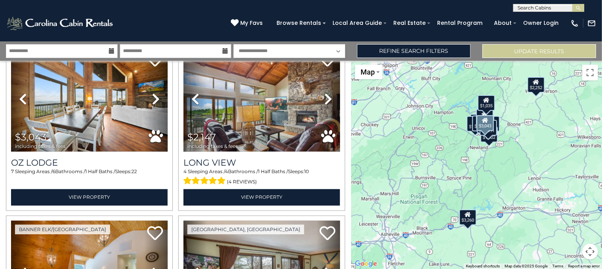
scroll to position [679, 0]
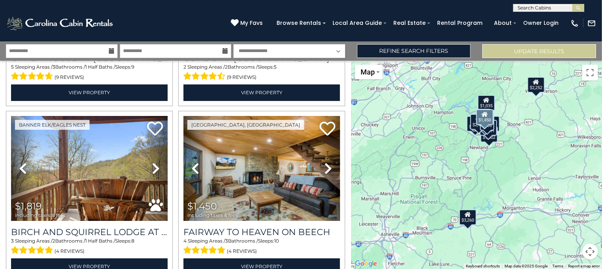
scroll to position [1363, 0]
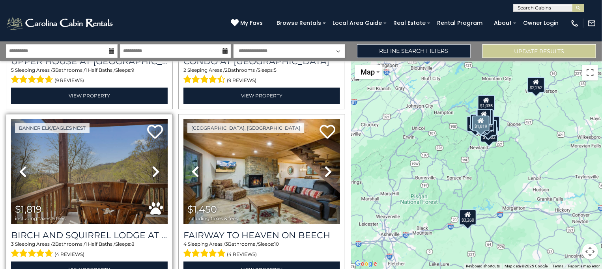
click at [152, 165] on icon at bounding box center [156, 171] width 8 height 13
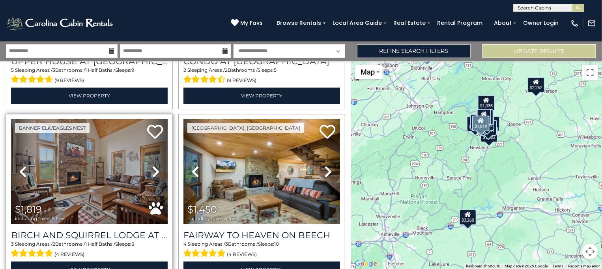
click at [152, 165] on icon at bounding box center [156, 171] width 8 height 13
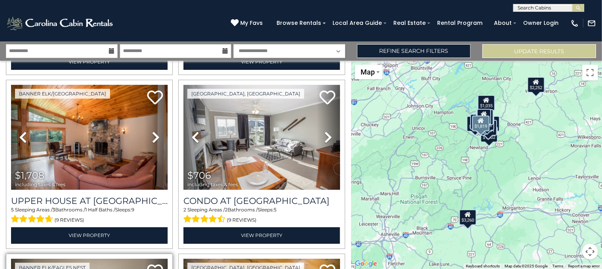
scroll to position [1222, 0]
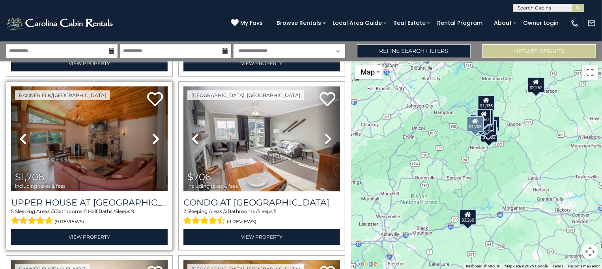
click at [152, 133] on icon at bounding box center [156, 139] width 8 height 13
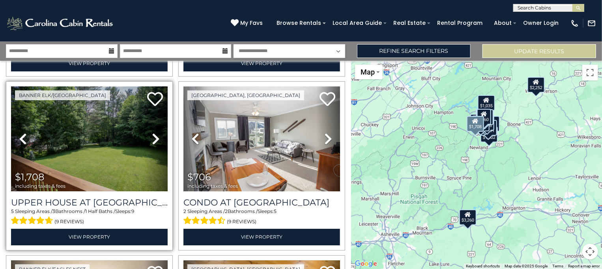
click at [152, 133] on icon at bounding box center [156, 139] width 8 height 13
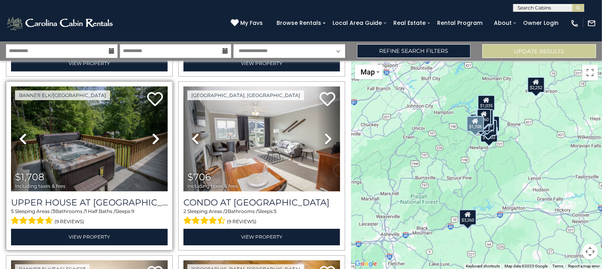
click at [152, 133] on icon at bounding box center [156, 139] width 8 height 13
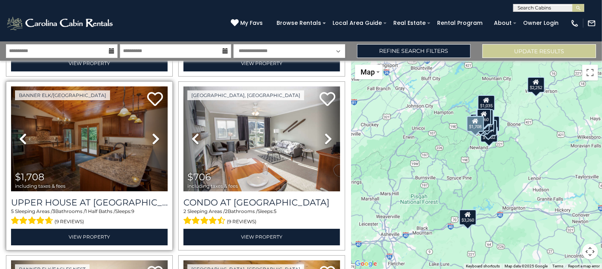
click at [152, 133] on icon at bounding box center [156, 139] width 8 height 13
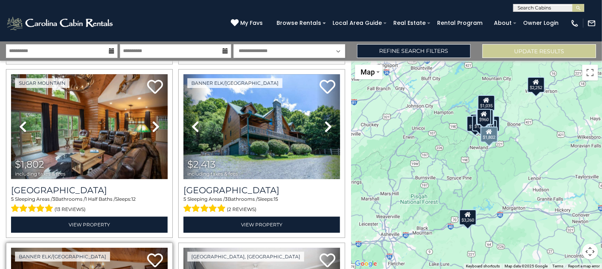
scroll to position [1057, 0]
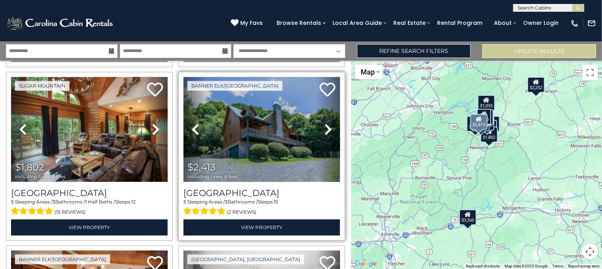
click at [324, 123] on icon at bounding box center [328, 129] width 8 height 13
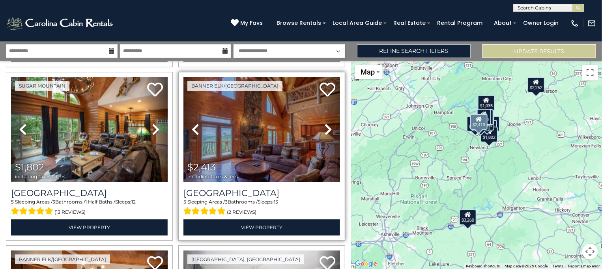
click at [324, 123] on icon at bounding box center [328, 129] width 8 height 13
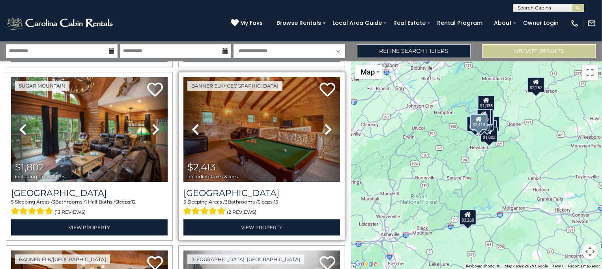
click at [324, 123] on icon at bounding box center [328, 129] width 8 height 13
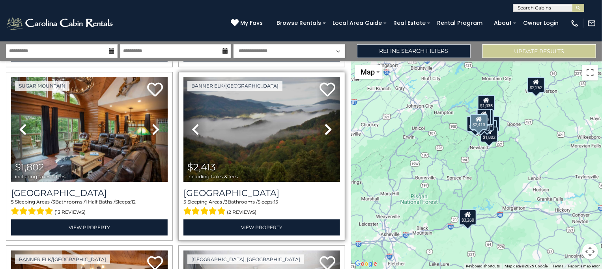
click at [324, 123] on icon at bounding box center [328, 129] width 8 height 13
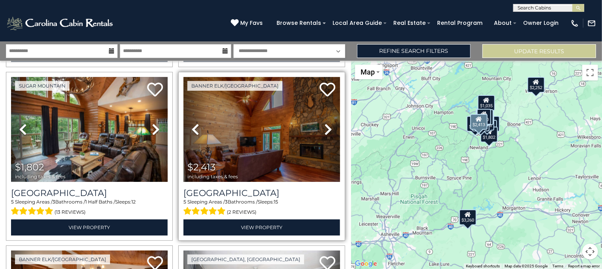
click at [324, 123] on icon at bounding box center [328, 129] width 8 height 13
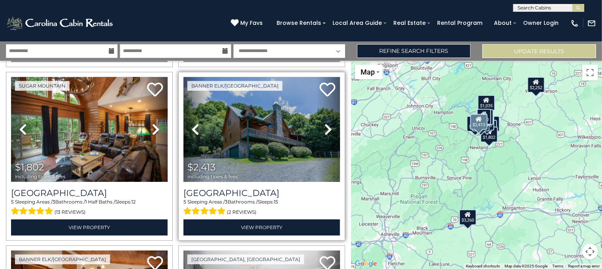
click at [324, 123] on icon at bounding box center [328, 129] width 8 height 13
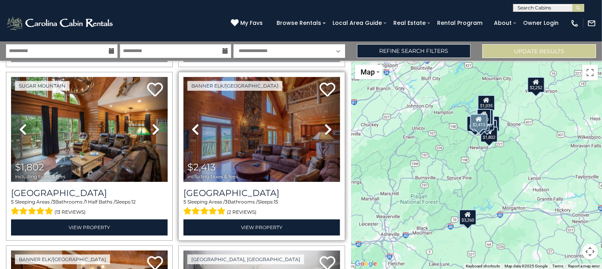
click at [324, 123] on icon at bounding box center [328, 129] width 8 height 13
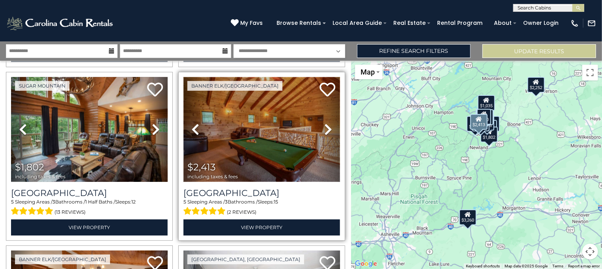
click at [277, 122] on img at bounding box center [261, 129] width 157 height 105
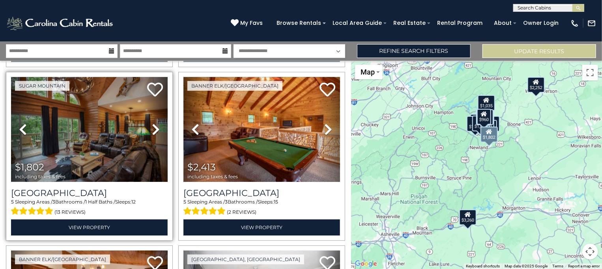
click at [152, 123] on icon at bounding box center [156, 129] width 8 height 13
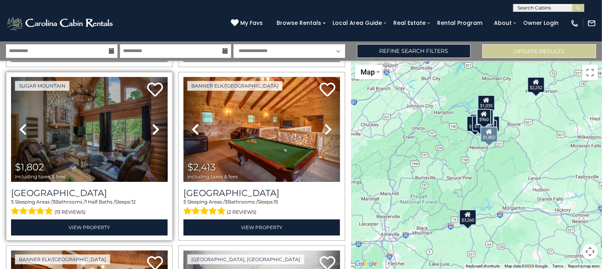
click at [153, 123] on icon at bounding box center [156, 129] width 8 height 13
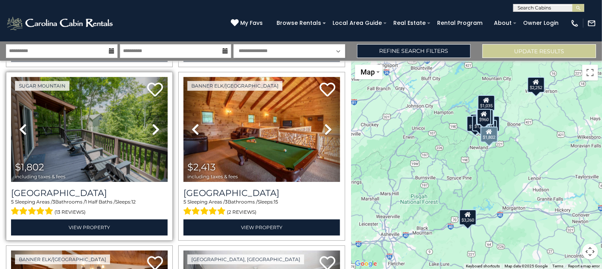
click at [153, 123] on icon at bounding box center [156, 129] width 8 height 13
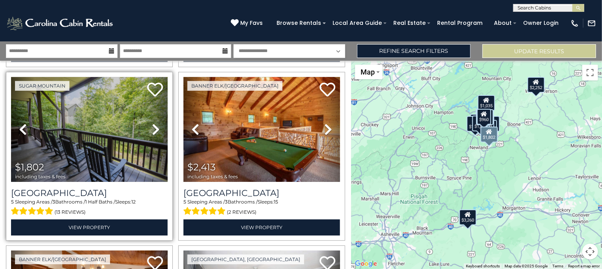
click at [153, 123] on icon at bounding box center [156, 129] width 8 height 13
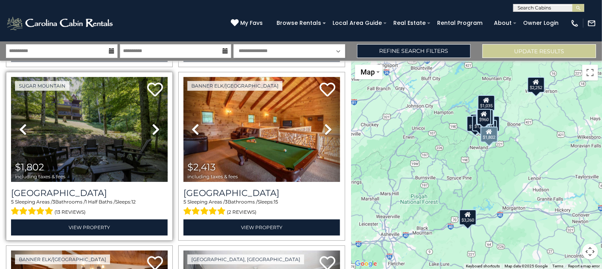
click at [153, 123] on icon at bounding box center [156, 129] width 8 height 13
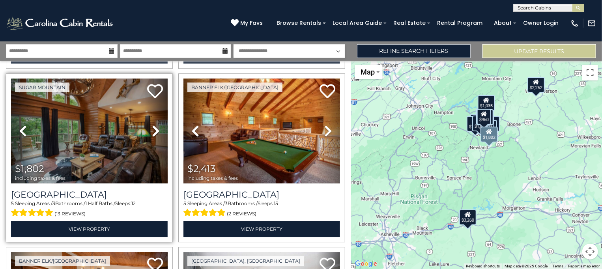
scroll to position [1056, 0]
click at [119, 113] on img at bounding box center [89, 131] width 157 height 105
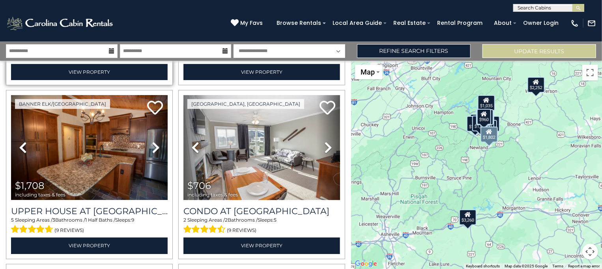
scroll to position [1215, 0]
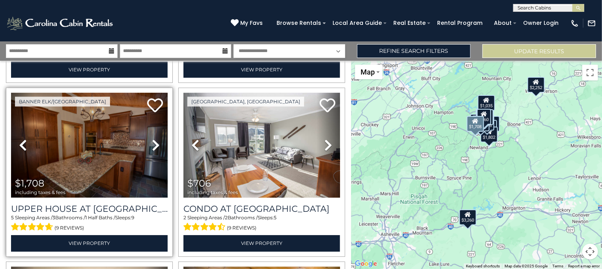
click at [154, 139] on icon at bounding box center [156, 145] width 8 height 13
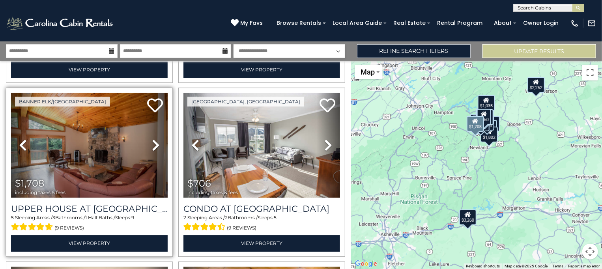
click at [154, 139] on icon at bounding box center [156, 145] width 8 height 13
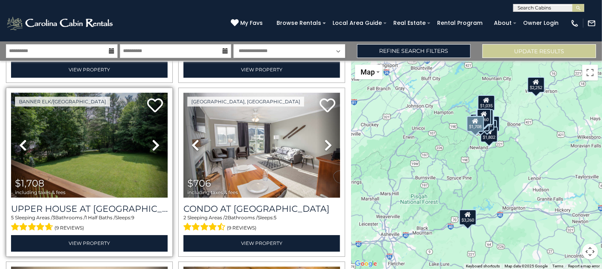
click at [154, 139] on icon at bounding box center [156, 145] width 8 height 13
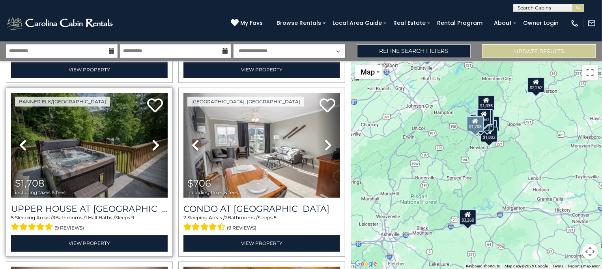
click at [154, 139] on icon at bounding box center [156, 145] width 8 height 13
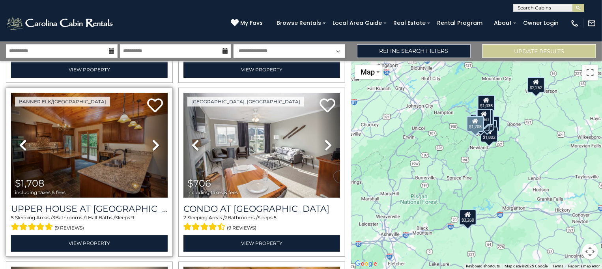
click at [154, 139] on icon at bounding box center [156, 145] width 8 height 13
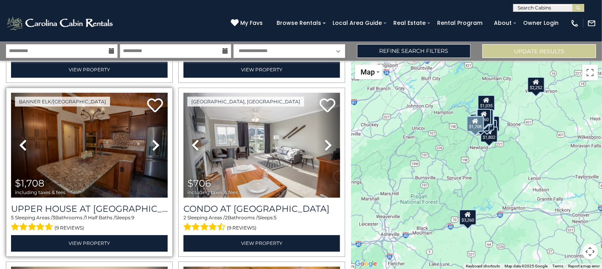
click at [154, 139] on icon at bounding box center [156, 145] width 8 height 13
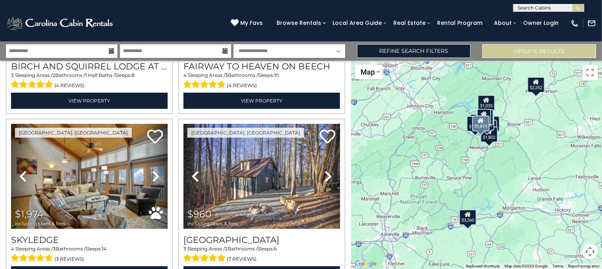
scroll to position [1536, 0]
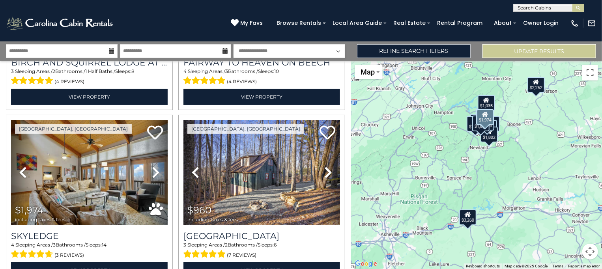
click at [154, 133] on link "Next" at bounding box center [156, 172] width 24 height 105
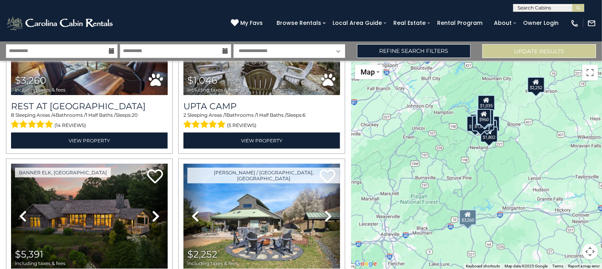
scroll to position [0, 0]
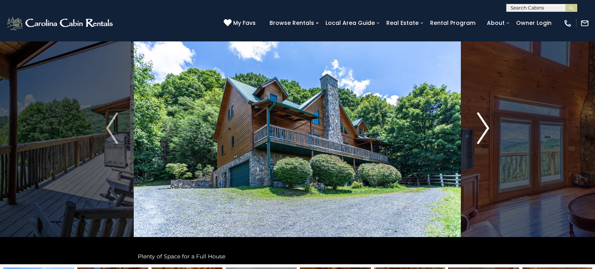
scroll to position [48, 0]
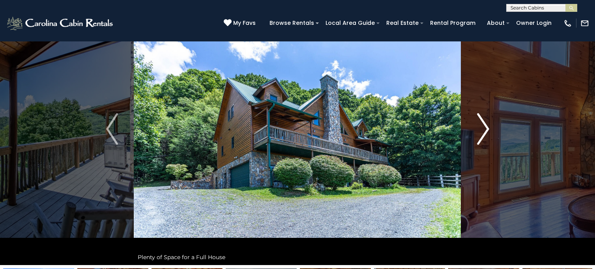
click at [483, 122] on img "Next" at bounding box center [483, 129] width 12 height 32
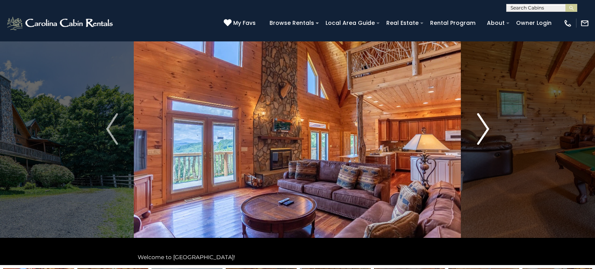
click at [483, 122] on img "Next" at bounding box center [483, 129] width 12 height 32
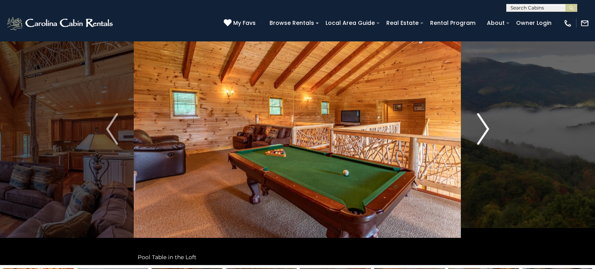
click at [484, 123] on img "Next" at bounding box center [483, 129] width 12 height 32
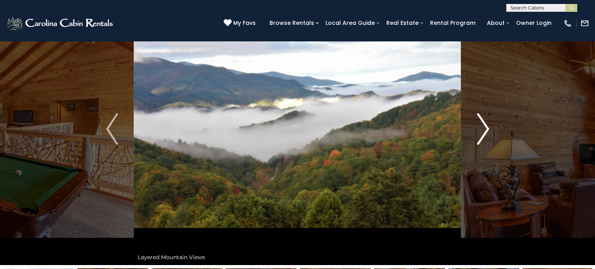
click at [484, 123] on img "Next" at bounding box center [483, 129] width 12 height 32
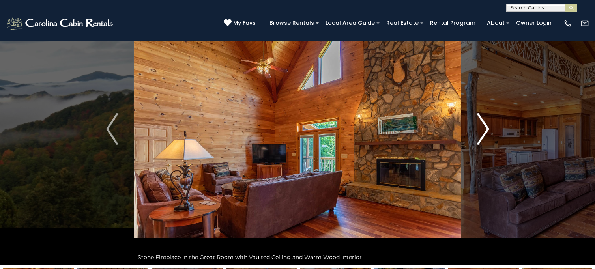
click at [482, 123] on img "Next" at bounding box center [483, 129] width 12 height 32
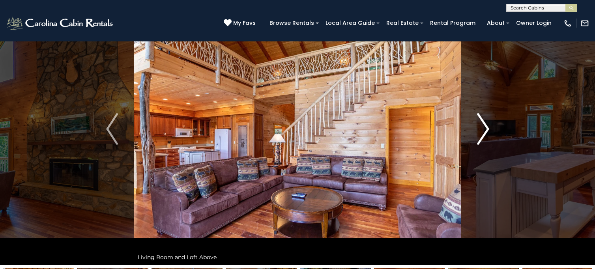
click at [481, 123] on img "Next" at bounding box center [483, 129] width 12 height 32
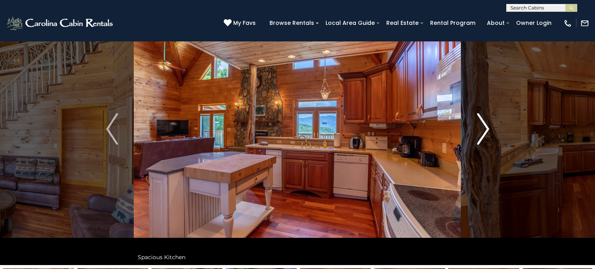
click at [481, 123] on img "Next" at bounding box center [483, 129] width 12 height 32
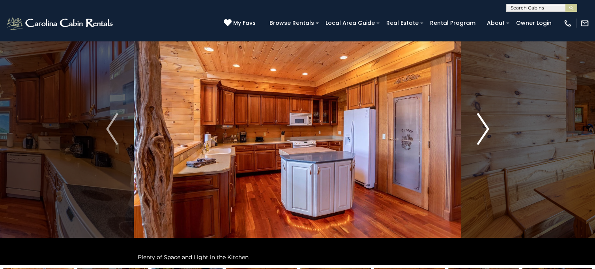
click at [481, 123] on img "Next" at bounding box center [483, 129] width 12 height 32
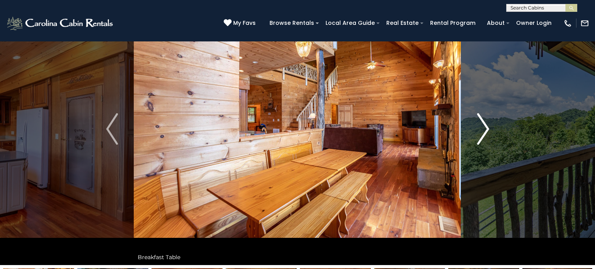
click at [481, 123] on img "Next" at bounding box center [483, 129] width 12 height 32
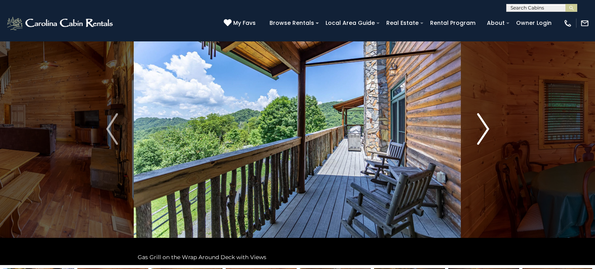
click at [481, 123] on img "Next" at bounding box center [483, 129] width 12 height 32
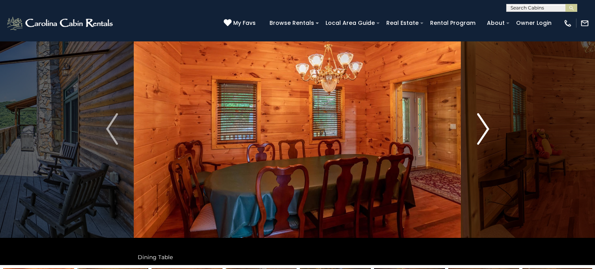
click at [481, 123] on img "Next" at bounding box center [483, 129] width 12 height 32
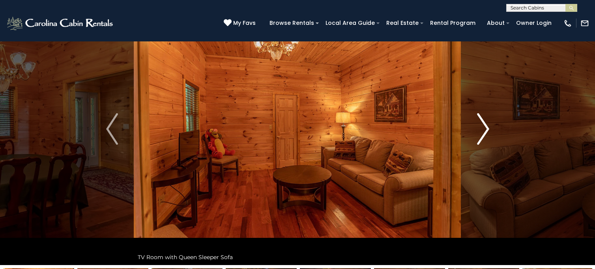
click at [481, 123] on img "Next" at bounding box center [483, 129] width 12 height 32
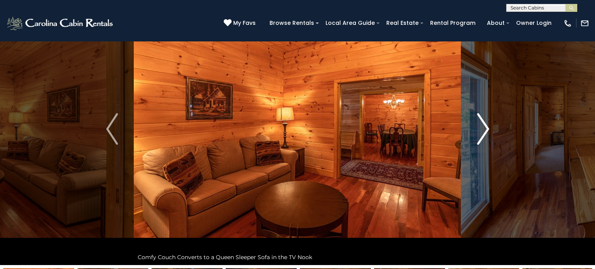
click at [481, 123] on img "Next" at bounding box center [483, 129] width 12 height 32
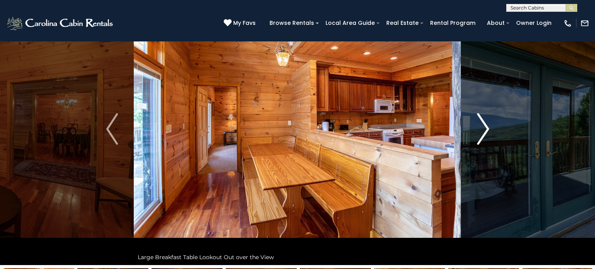
click at [481, 123] on img "Next" at bounding box center [483, 129] width 12 height 32
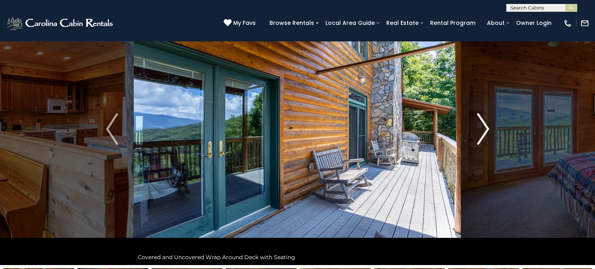
click at [481, 123] on img "Next" at bounding box center [483, 129] width 12 height 32
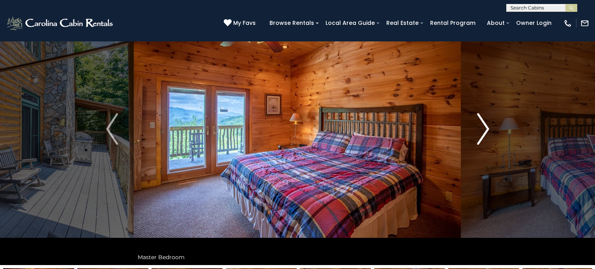
click at [481, 123] on img "Next" at bounding box center [483, 129] width 12 height 32
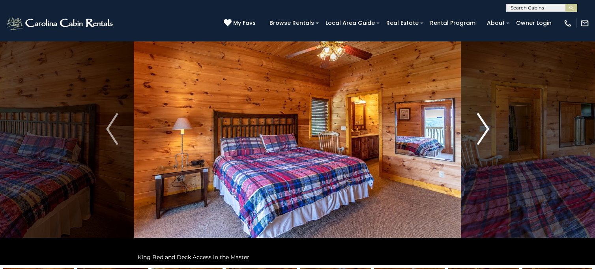
click at [481, 123] on img "Next" at bounding box center [483, 129] width 12 height 32
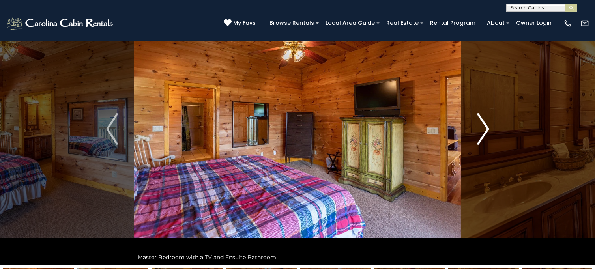
click at [481, 123] on img "Next" at bounding box center [483, 129] width 12 height 32
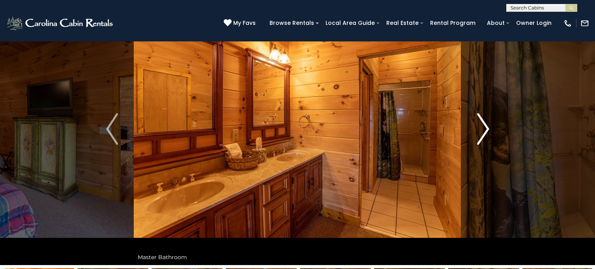
click at [481, 123] on img "Next" at bounding box center [483, 129] width 12 height 32
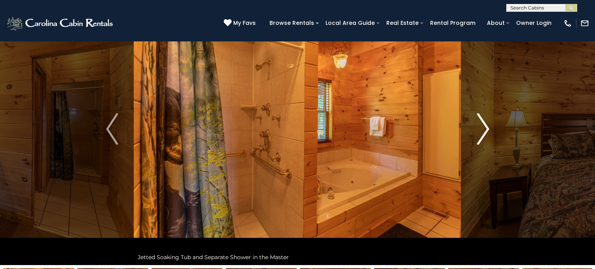
click at [481, 123] on img "Next" at bounding box center [483, 129] width 12 height 32
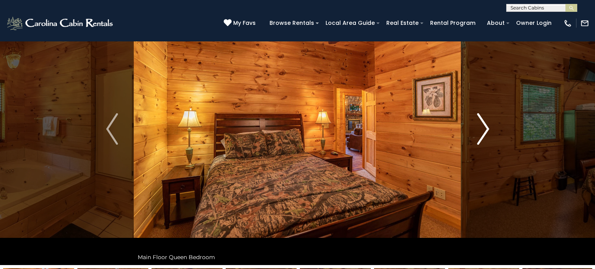
click at [481, 123] on img "Next" at bounding box center [483, 129] width 12 height 32
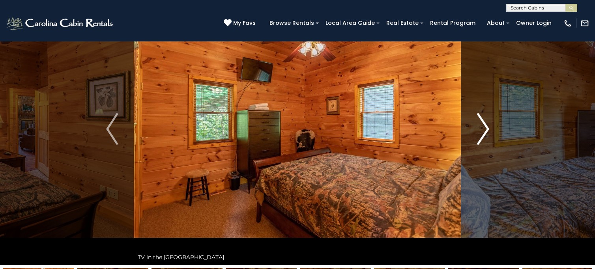
click at [481, 123] on img "Next" at bounding box center [483, 129] width 12 height 32
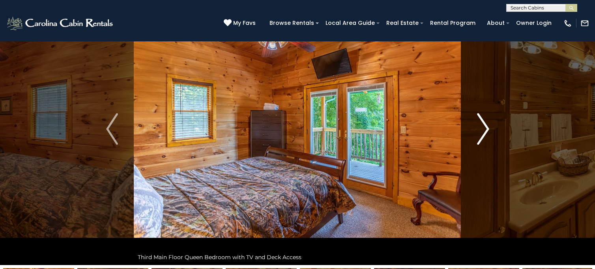
click at [481, 123] on img "Next" at bounding box center [483, 129] width 12 height 32
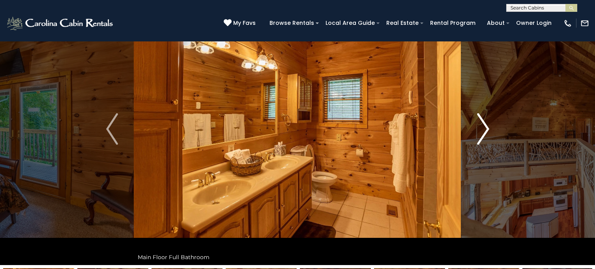
click at [481, 123] on img "Next" at bounding box center [483, 129] width 12 height 32
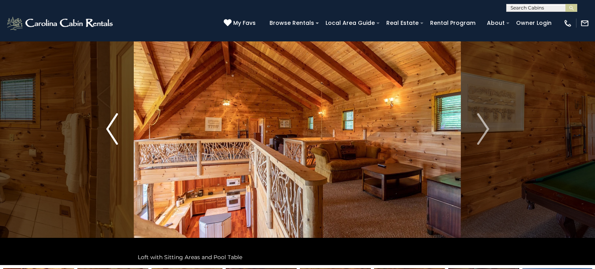
click at [114, 127] on img "Previous" at bounding box center [112, 129] width 12 height 32
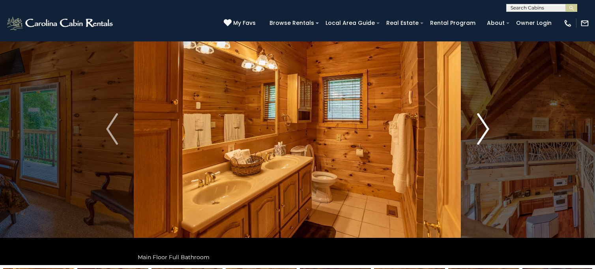
click at [482, 136] on img "Next" at bounding box center [483, 129] width 12 height 32
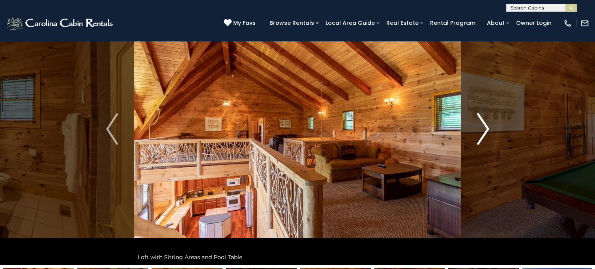
click at [482, 136] on img "Next" at bounding box center [483, 129] width 12 height 32
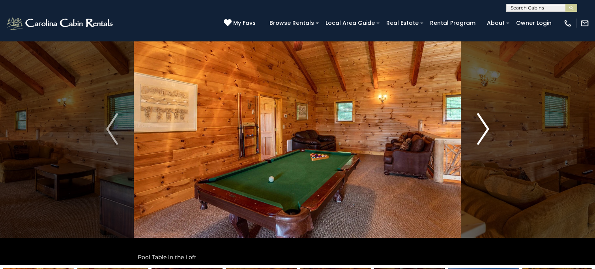
click at [482, 136] on img "Next" at bounding box center [483, 129] width 12 height 32
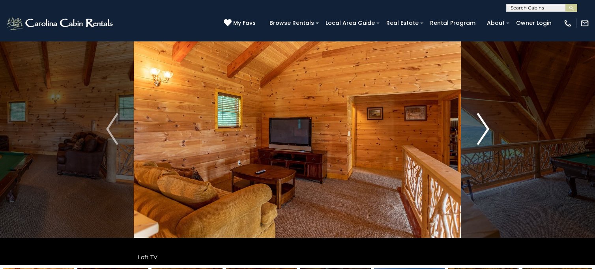
click at [482, 136] on img "Next" at bounding box center [483, 129] width 12 height 32
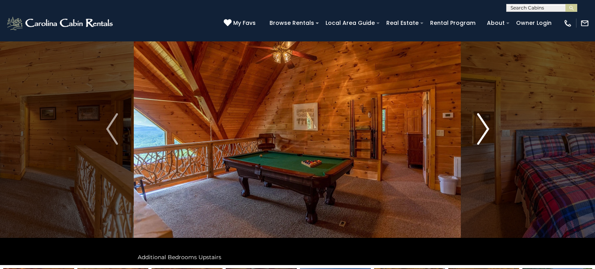
click at [482, 136] on img "Next" at bounding box center [483, 129] width 12 height 32
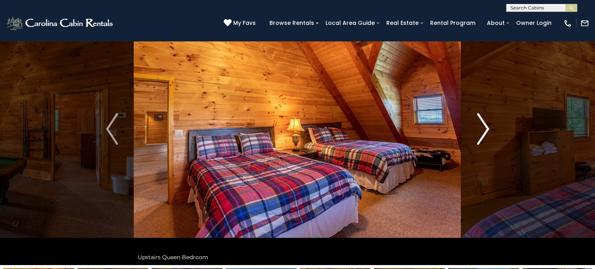
click at [482, 136] on img "Next" at bounding box center [483, 129] width 12 height 32
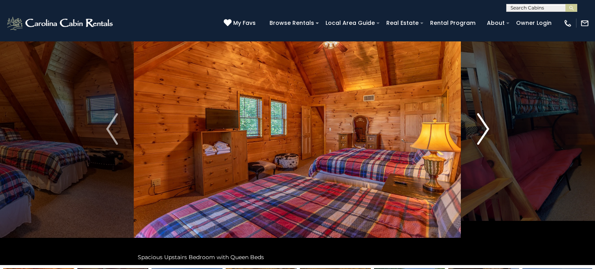
click at [482, 136] on img "Next" at bounding box center [483, 129] width 12 height 32
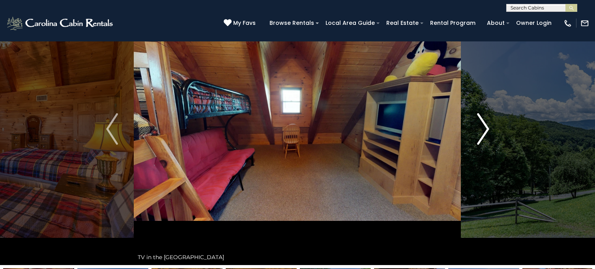
click at [482, 136] on img "Next" at bounding box center [483, 129] width 12 height 32
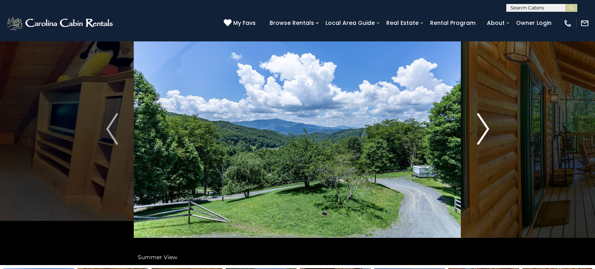
click at [482, 136] on img "Next" at bounding box center [483, 129] width 12 height 32
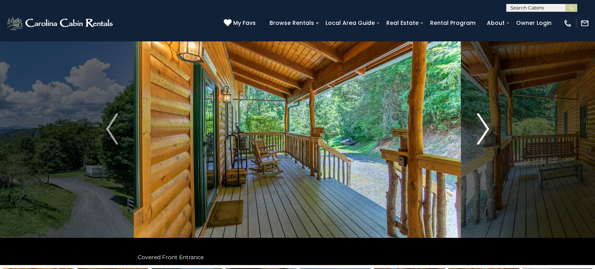
click at [482, 136] on img "Next" at bounding box center [483, 129] width 12 height 32
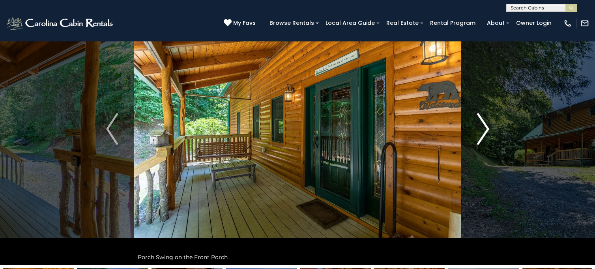
click at [482, 136] on img "Next" at bounding box center [483, 129] width 12 height 32
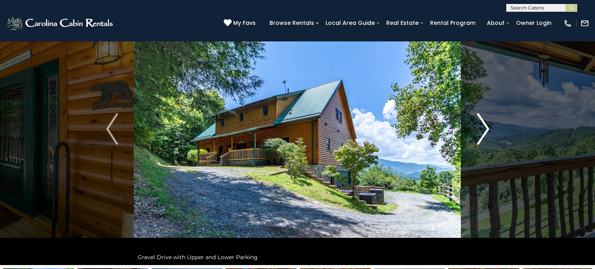
click at [482, 136] on img "Next" at bounding box center [483, 129] width 12 height 32
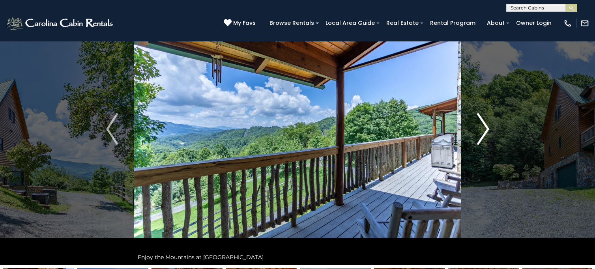
click at [482, 136] on img "Next" at bounding box center [483, 129] width 12 height 32
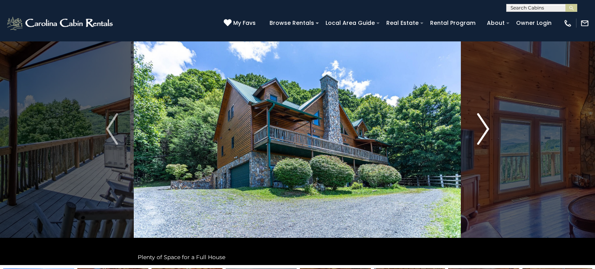
click at [482, 136] on img "Next" at bounding box center [483, 129] width 12 height 32
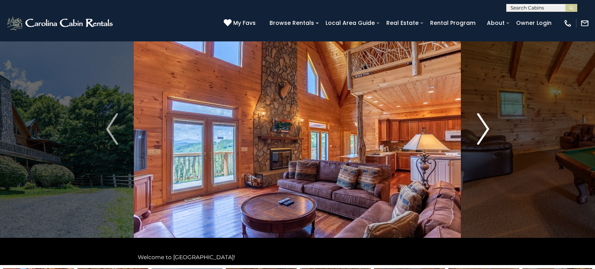
click at [482, 136] on img "Next" at bounding box center [483, 129] width 12 height 32
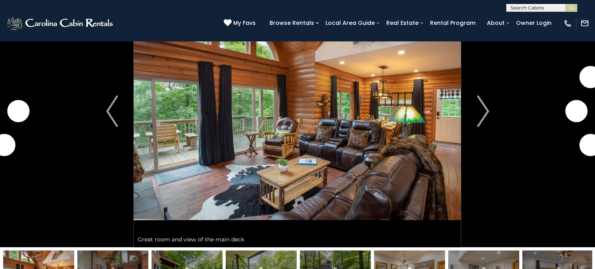
scroll to position [66, 0]
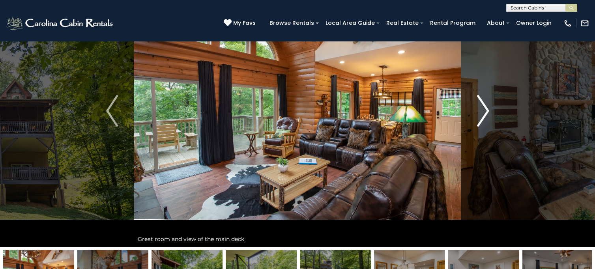
click at [485, 107] on img "Next" at bounding box center [483, 111] width 12 height 32
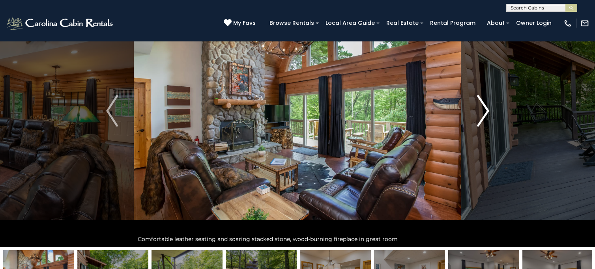
click at [485, 107] on img "Next" at bounding box center [483, 111] width 12 height 32
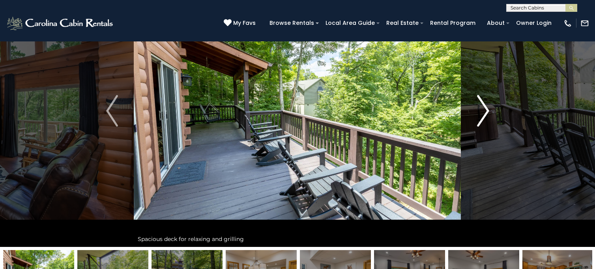
click at [485, 107] on img "Next" at bounding box center [483, 111] width 12 height 32
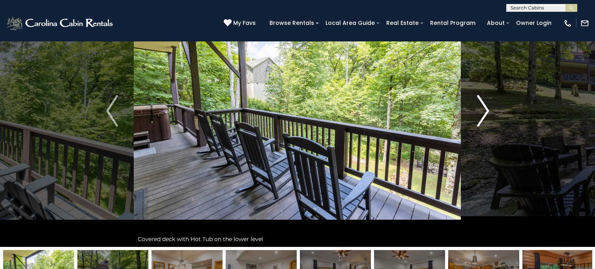
click at [485, 107] on img "Next" at bounding box center [483, 111] width 12 height 32
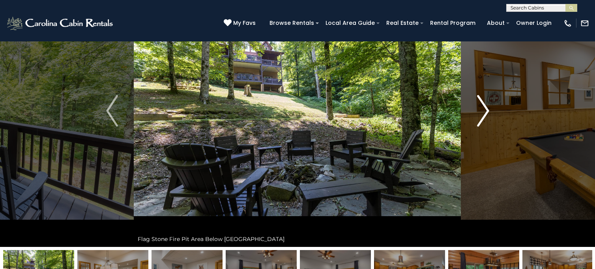
click at [485, 107] on img "Next" at bounding box center [483, 111] width 12 height 32
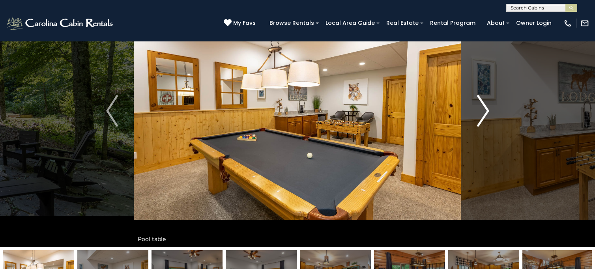
click at [485, 107] on img "Next" at bounding box center [483, 111] width 12 height 32
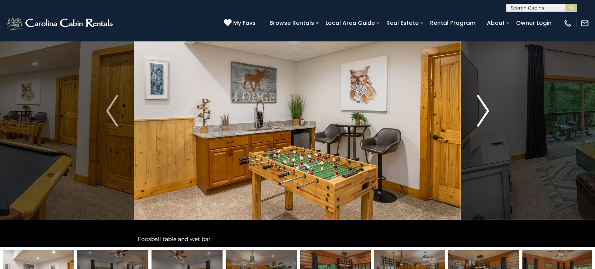
click at [485, 107] on img "Next" at bounding box center [483, 111] width 12 height 32
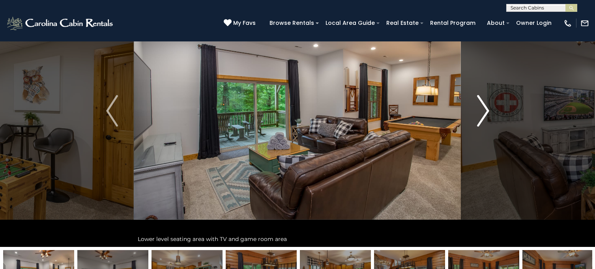
click at [485, 107] on img "Next" at bounding box center [483, 111] width 12 height 32
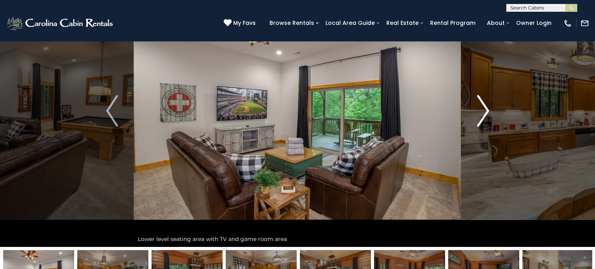
click at [485, 107] on img "Next" at bounding box center [483, 111] width 12 height 32
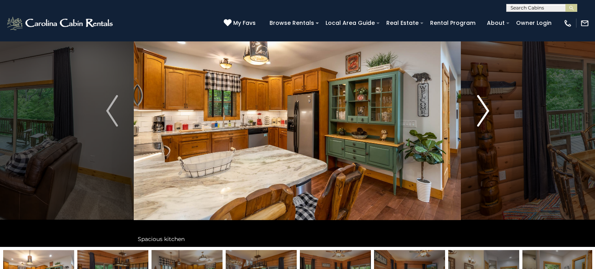
click at [485, 107] on img "Next" at bounding box center [483, 111] width 12 height 32
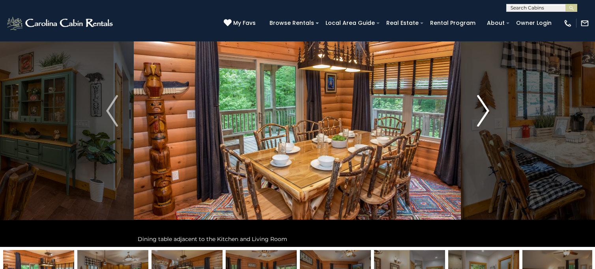
click at [485, 107] on img "Next" at bounding box center [483, 111] width 12 height 32
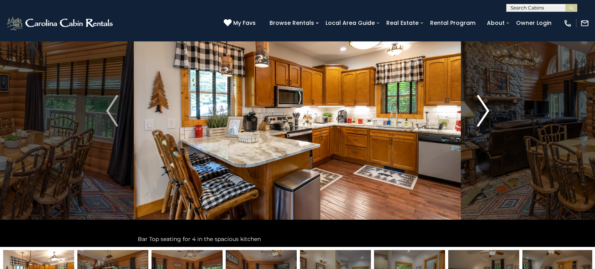
click at [485, 107] on img "Next" at bounding box center [483, 111] width 12 height 32
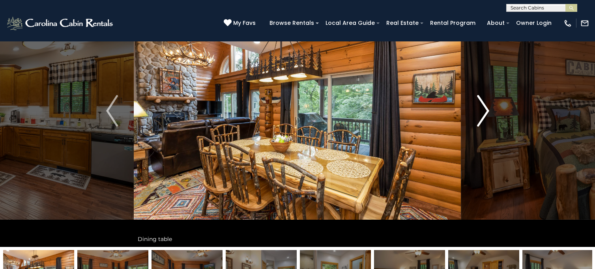
click at [486, 107] on img "Next" at bounding box center [483, 111] width 12 height 32
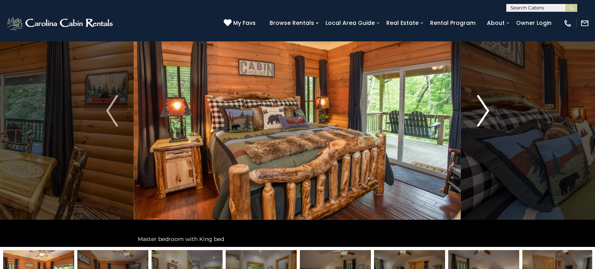
click at [486, 107] on img "Next" at bounding box center [483, 111] width 12 height 32
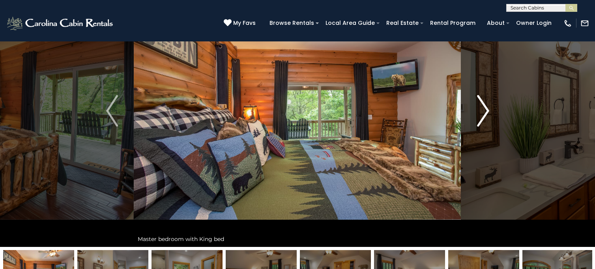
click at [486, 107] on img "Next" at bounding box center [483, 111] width 12 height 32
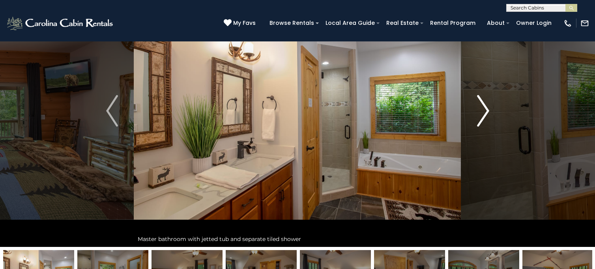
click at [486, 107] on img "Next" at bounding box center [483, 111] width 12 height 32
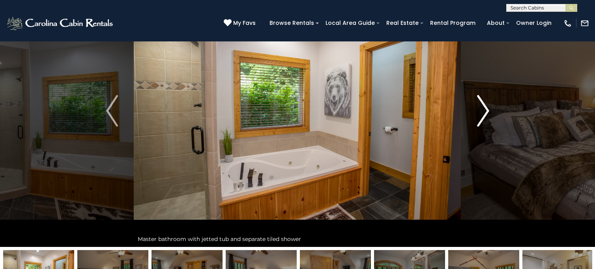
click at [486, 107] on img "Next" at bounding box center [483, 111] width 12 height 32
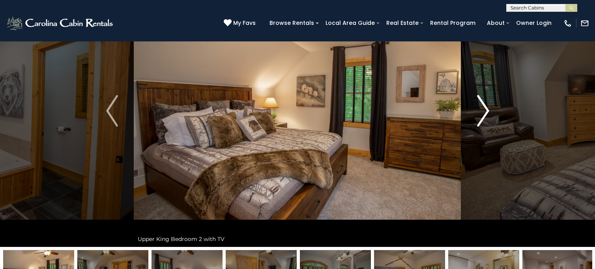
click at [486, 107] on img "Next" at bounding box center [483, 111] width 12 height 32
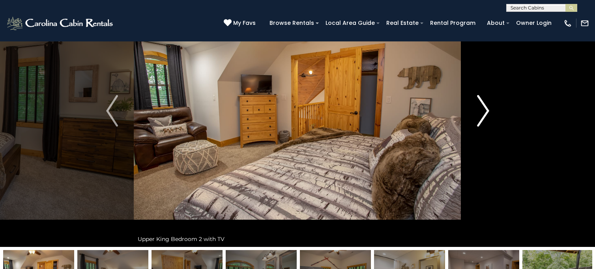
click at [486, 107] on img "Next" at bounding box center [483, 111] width 12 height 32
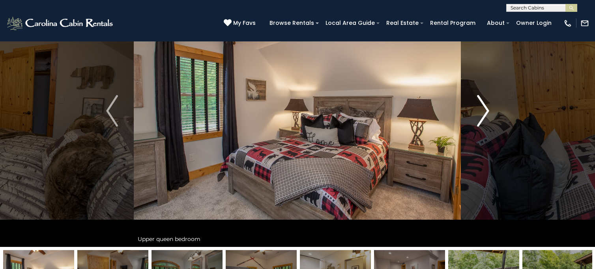
click at [486, 107] on img "Next" at bounding box center [483, 111] width 12 height 32
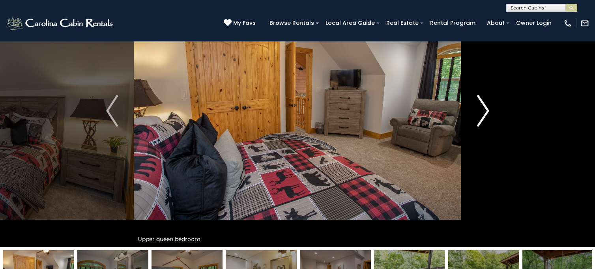
click at [486, 107] on img "Next" at bounding box center [483, 111] width 12 height 32
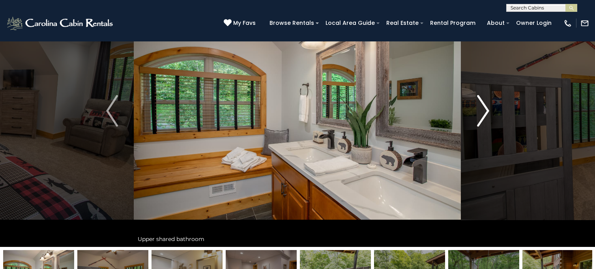
click at [486, 107] on img "Next" at bounding box center [483, 111] width 12 height 32
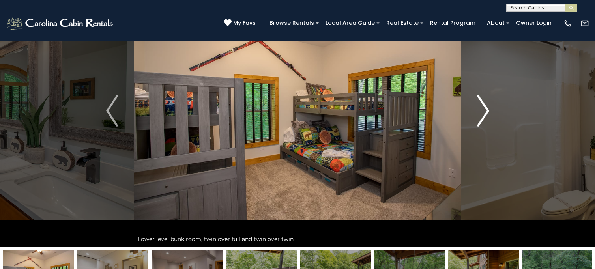
click at [484, 106] on img "Next" at bounding box center [483, 111] width 12 height 32
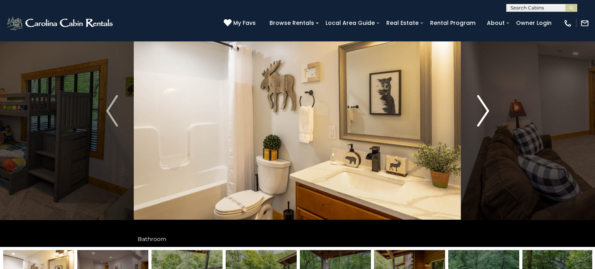
click at [486, 106] on img "Next" at bounding box center [483, 111] width 12 height 32
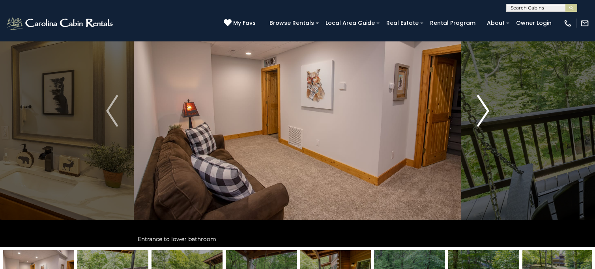
click at [486, 106] on img "Next" at bounding box center [483, 111] width 12 height 32
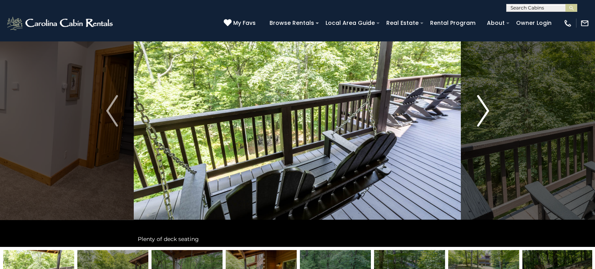
click at [486, 106] on img "Next" at bounding box center [483, 111] width 12 height 32
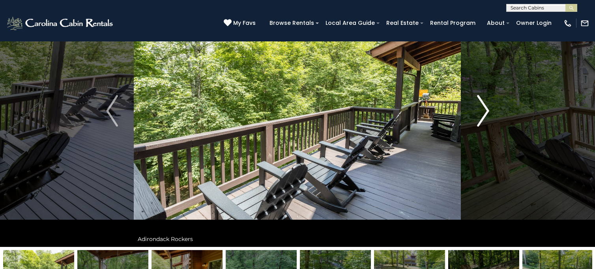
click at [486, 106] on img "Next" at bounding box center [483, 111] width 12 height 32
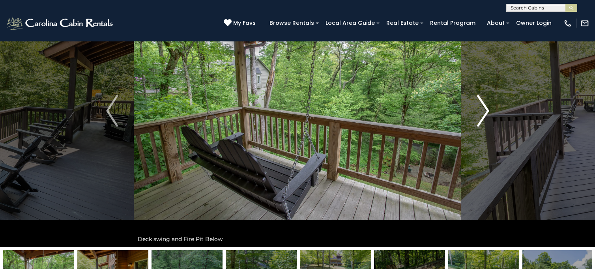
click at [486, 106] on img "Next" at bounding box center [483, 111] width 12 height 32
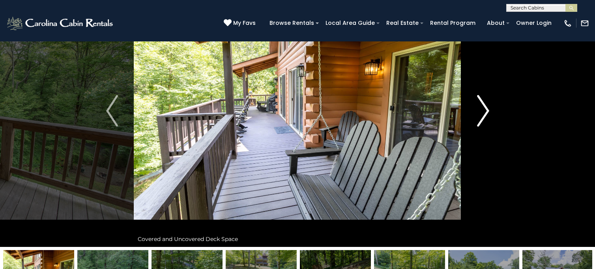
click at [486, 106] on img "Next" at bounding box center [483, 111] width 12 height 32
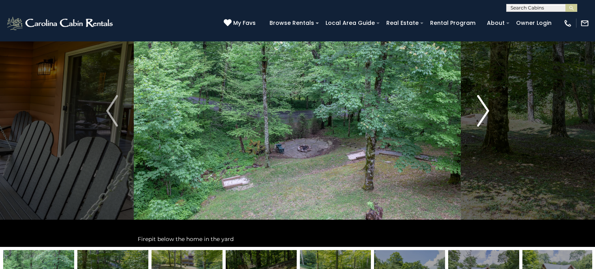
click at [486, 106] on img "Next" at bounding box center [483, 111] width 12 height 32
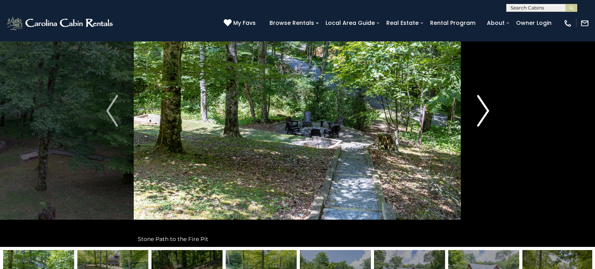
click at [486, 106] on img "Next" at bounding box center [483, 111] width 12 height 32
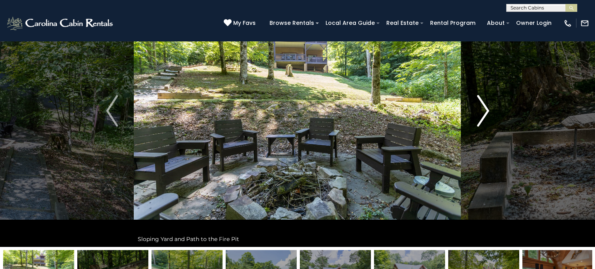
click at [486, 106] on img "Next" at bounding box center [483, 111] width 12 height 32
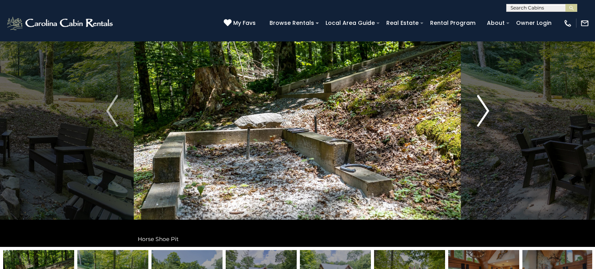
click at [486, 106] on img "Next" at bounding box center [483, 111] width 12 height 32
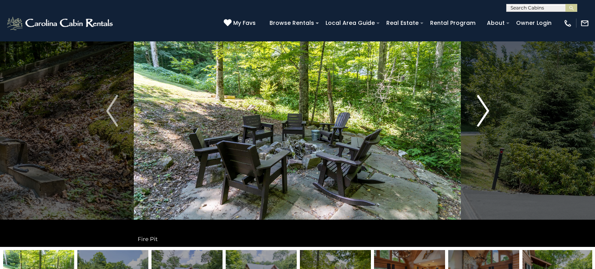
click at [486, 107] on img "Next" at bounding box center [483, 111] width 12 height 32
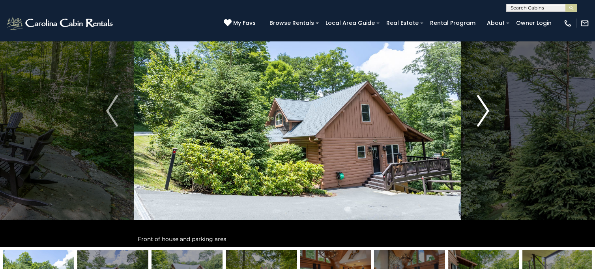
click at [486, 109] on img "Next" at bounding box center [483, 111] width 12 height 32
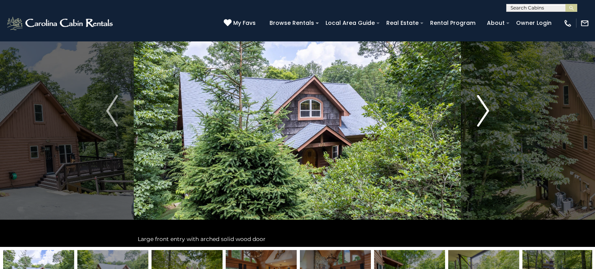
click at [486, 109] on img "Next" at bounding box center [483, 111] width 12 height 32
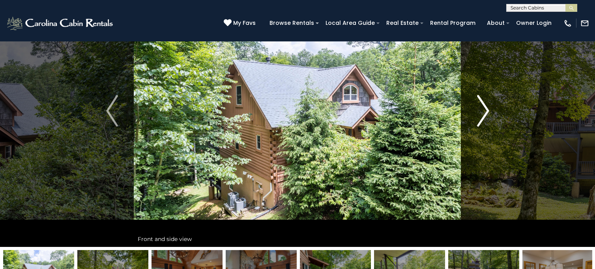
click at [486, 111] on img "Next" at bounding box center [483, 111] width 12 height 32
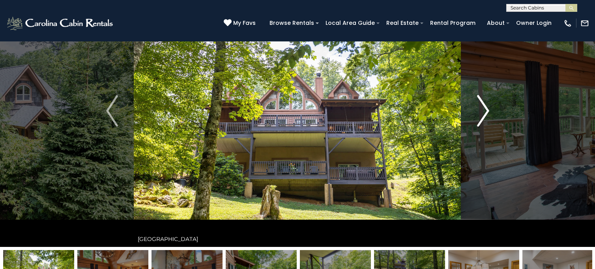
click at [486, 112] on img "Next" at bounding box center [483, 111] width 12 height 32
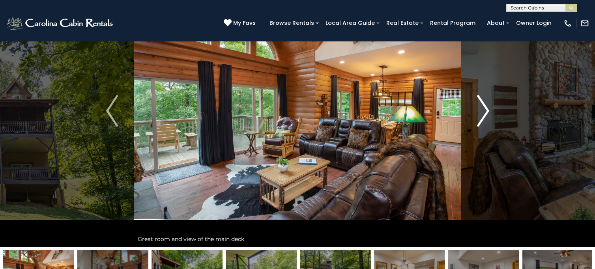
click at [487, 113] on img "Next" at bounding box center [483, 111] width 12 height 32
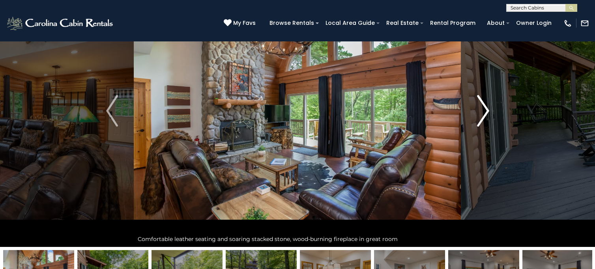
click at [487, 116] on img "Next" at bounding box center [483, 111] width 12 height 32
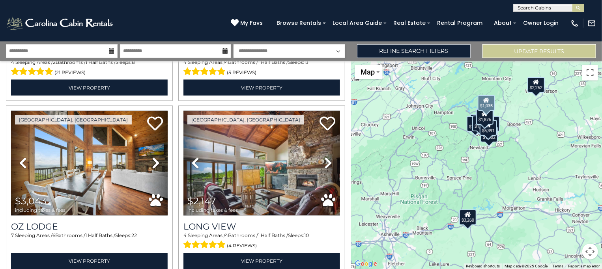
scroll to position [681, 0]
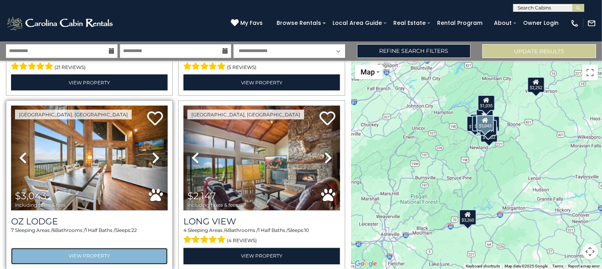
click at [114, 248] on link "View Property" at bounding box center [89, 256] width 157 height 16
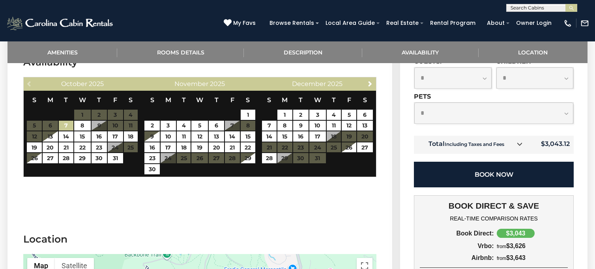
scroll to position [1589, 0]
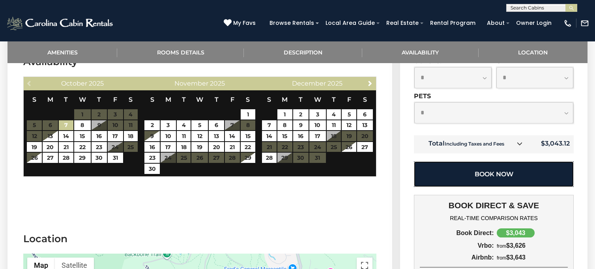
click at [479, 161] on button "Book Now" at bounding box center [494, 174] width 160 height 26
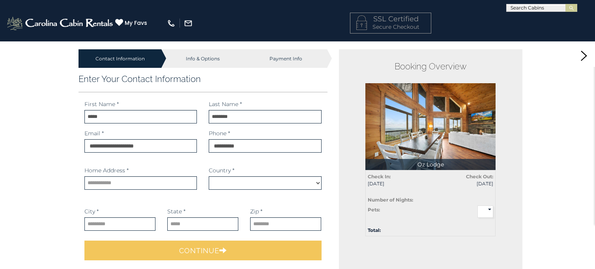
select select "*********"
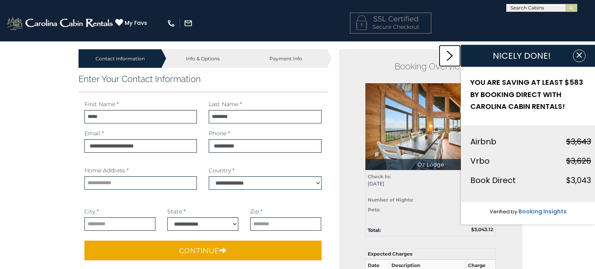
click at [448, 59] on icon at bounding box center [450, 56] width 6 height 10
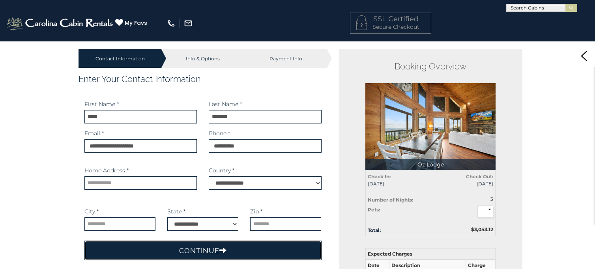
click at [174, 251] on button "Continue" at bounding box center [202, 251] width 237 height 20
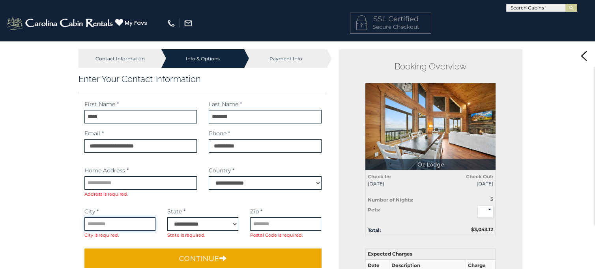
click at [139, 225] on input "text" at bounding box center [119, 223] width 71 height 13
type input "*****"
click at [207, 224] on select "**********" at bounding box center [202, 223] width 71 height 13
select select "**"
click at [167, 217] on select "**********" at bounding box center [202, 223] width 71 height 13
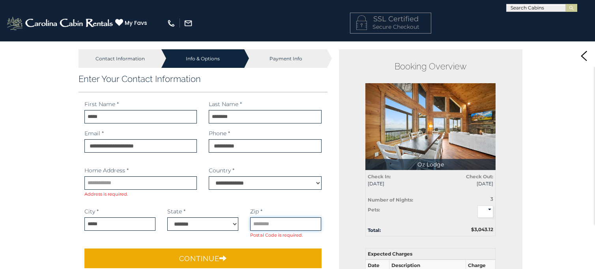
click at [260, 223] on input "text" at bounding box center [285, 223] width 71 height 13
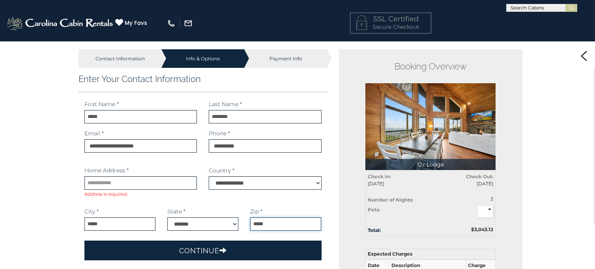
type input "*****"
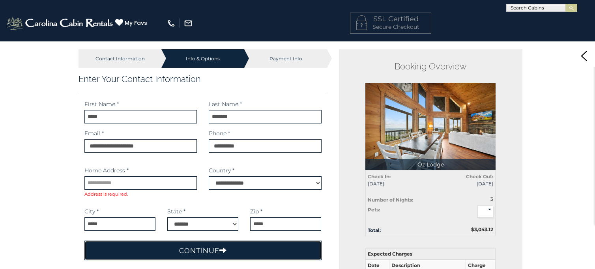
click at [253, 252] on button "Continue" at bounding box center [202, 251] width 237 height 20
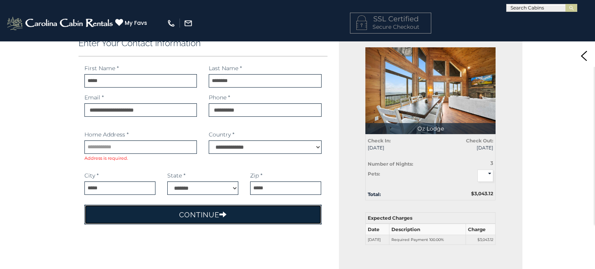
scroll to position [38, 0]
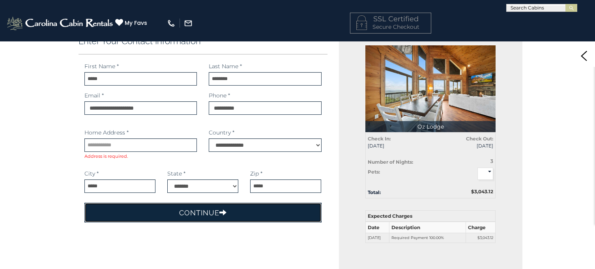
click at [216, 210] on button "Continue" at bounding box center [202, 213] width 237 height 20
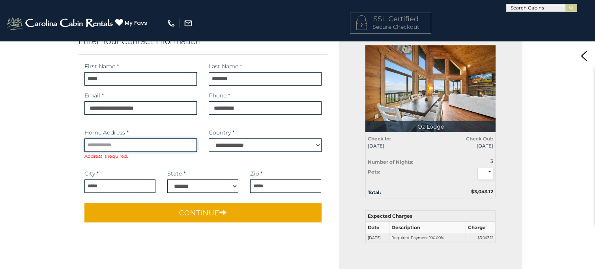
click at [183, 144] on input "text" at bounding box center [140, 144] width 112 height 13
type input "**********"
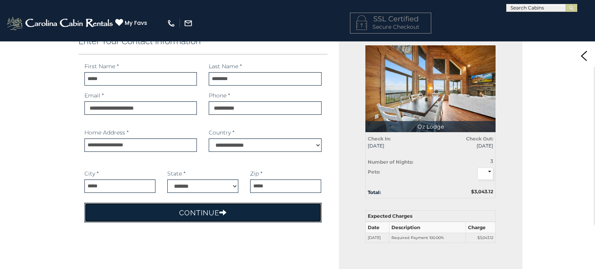
click at [202, 215] on button "Continue" at bounding box center [202, 213] width 237 height 20
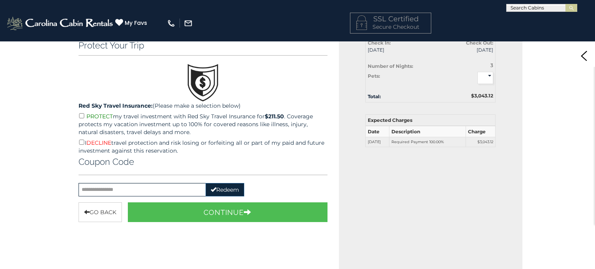
scroll to position [134, 0]
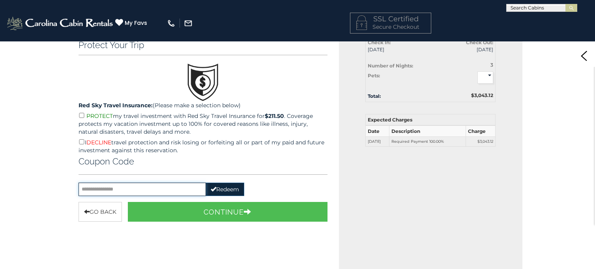
click at [170, 189] on input "text" at bounding box center [142, 189] width 127 height 13
type input "******"
click at [227, 186] on button "Redeem" at bounding box center [225, 189] width 39 height 13
click at [225, 190] on button "Redeem" at bounding box center [225, 189] width 39 height 13
click at [159, 190] on input "******" at bounding box center [142, 189] width 127 height 13
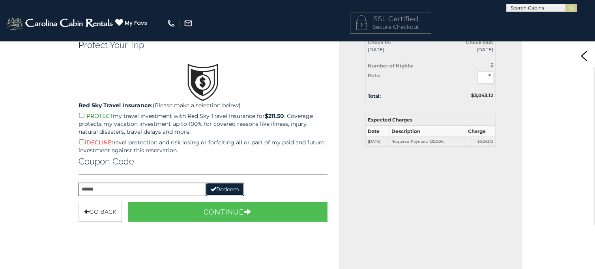
click at [222, 190] on button "Redeem" at bounding box center [225, 189] width 39 height 13
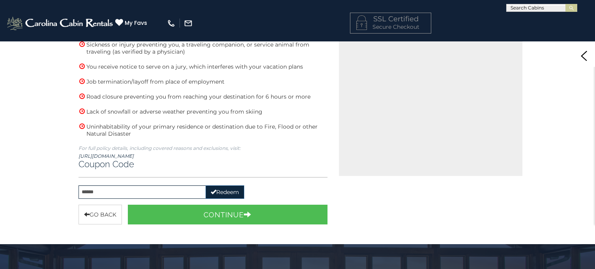
scroll to position [283, 0]
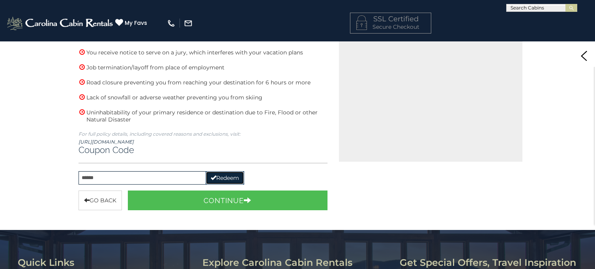
click at [230, 171] on button "Redeem" at bounding box center [225, 177] width 39 height 13
click at [226, 171] on button "Redeem" at bounding box center [225, 177] width 39 height 13
drag, startPoint x: 226, startPoint y: 171, endPoint x: 379, endPoint y: 195, distance: 154.5
click at [219, 173] on button "Redeem" at bounding box center [225, 177] width 39 height 13
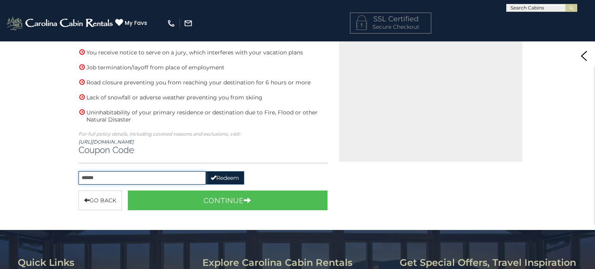
click at [164, 173] on input "******" at bounding box center [142, 177] width 127 height 13
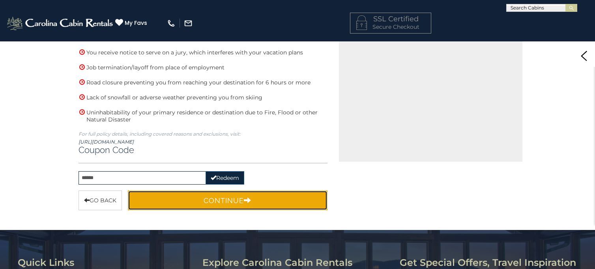
click at [191, 197] on button "Continue" at bounding box center [228, 201] width 200 height 20
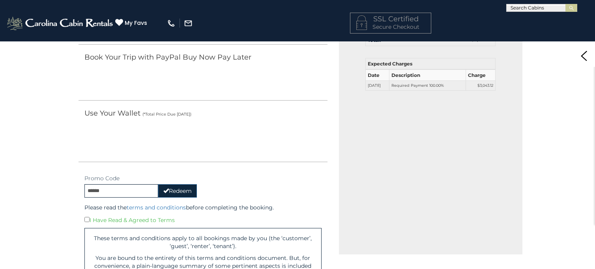
scroll to position [200, 0]
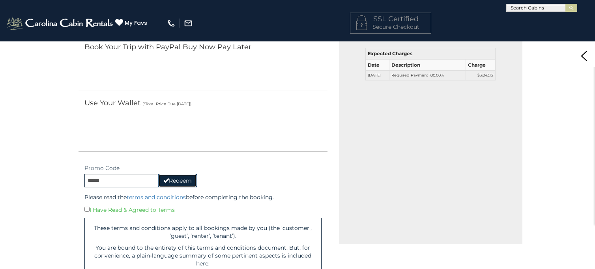
click at [183, 181] on button "Redeem" at bounding box center [177, 180] width 39 height 13
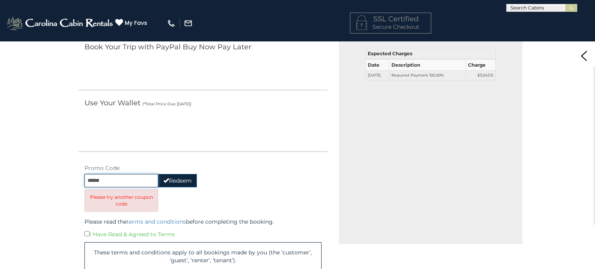
click at [139, 176] on input "******" at bounding box center [121, 180] width 74 height 13
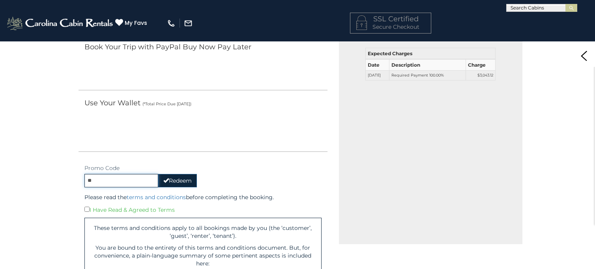
type input "*"
click at [188, 179] on button "Redeem" at bounding box center [177, 180] width 39 height 13
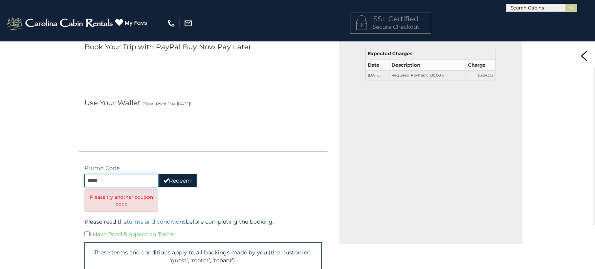
click at [128, 178] on input "*****" at bounding box center [121, 180] width 74 height 13
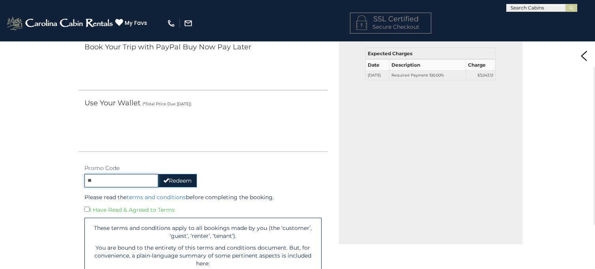
type input "*"
click at [180, 176] on button "Redeem" at bounding box center [177, 180] width 39 height 13
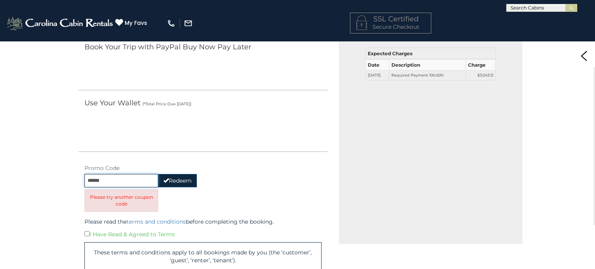
click at [142, 176] on input "******" at bounding box center [121, 180] width 74 height 13
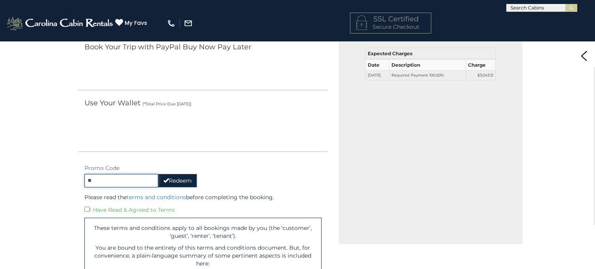
type input "*"
click at [183, 181] on button "Redeem" at bounding box center [177, 180] width 39 height 13
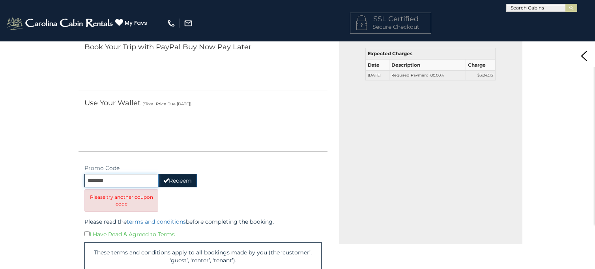
click at [156, 179] on input "********" at bounding box center [121, 180] width 74 height 13
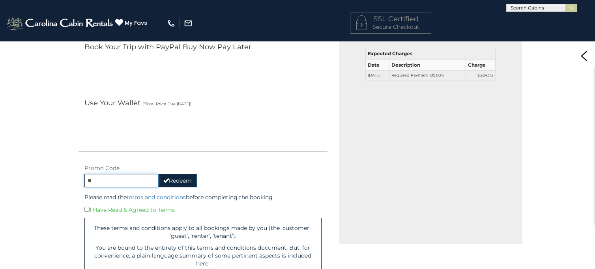
type input "*"
type input "*******"
click at [183, 180] on button "Redeem" at bounding box center [177, 180] width 39 height 13
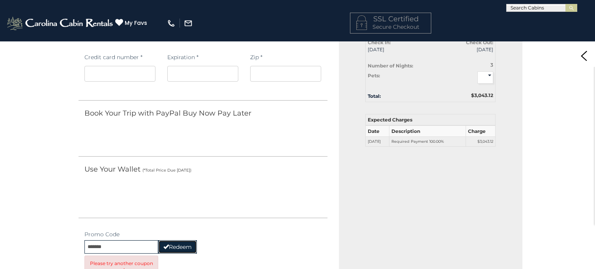
scroll to position [0, 0]
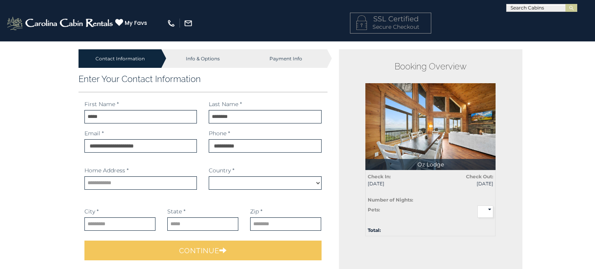
select select "*********"
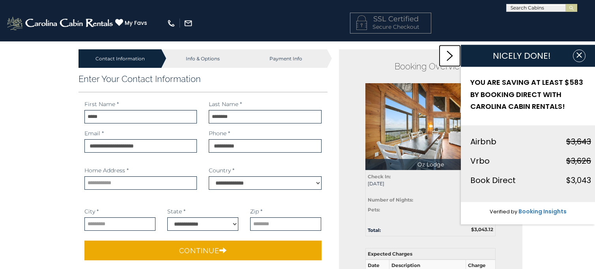
click at [449, 60] on icon at bounding box center [450, 56] width 6 height 10
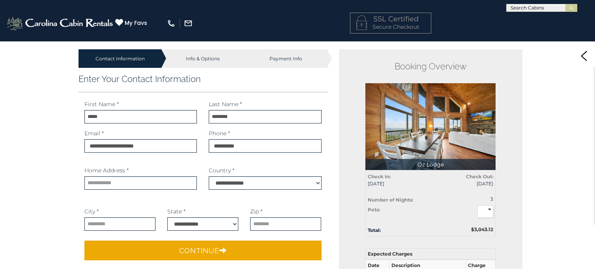
click at [439, 120] on img at bounding box center [430, 126] width 130 height 87
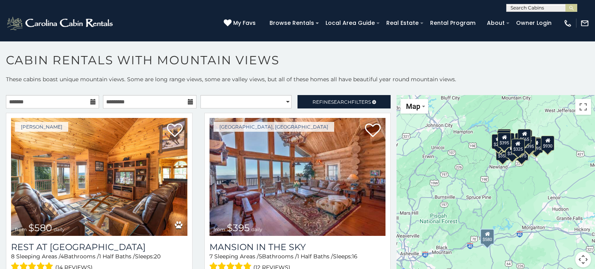
click at [93, 101] on icon at bounding box center [93, 102] width 6 height 6
click at [64, 100] on input "text" at bounding box center [52, 101] width 93 height 13
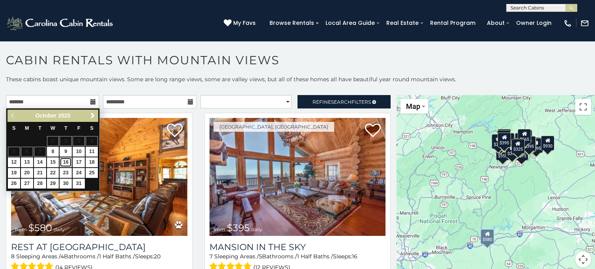
click at [68, 161] on link "16" at bounding box center [66, 162] width 12 height 10
type input "**********"
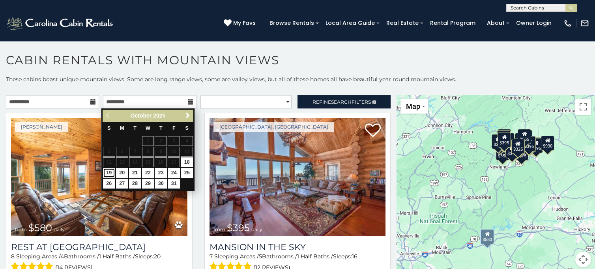
click at [108, 171] on link "19" at bounding box center [109, 173] width 12 height 10
type input "**********"
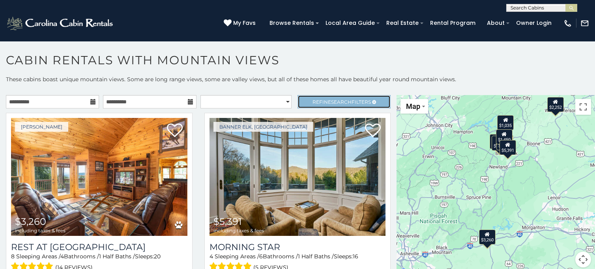
click at [347, 100] on span "Refine Search Filters" at bounding box center [341, 102] width 58 height 6
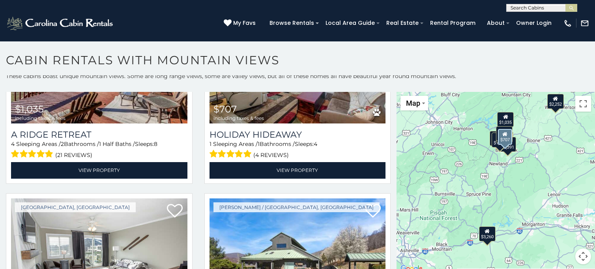
scroll to position [910, 0]
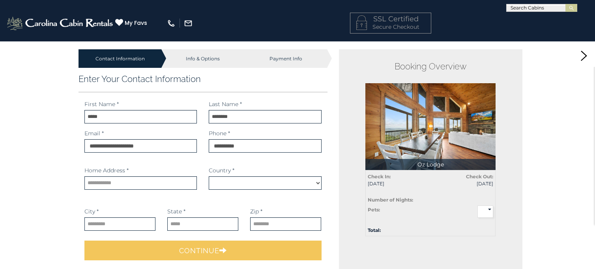
select select "*********"
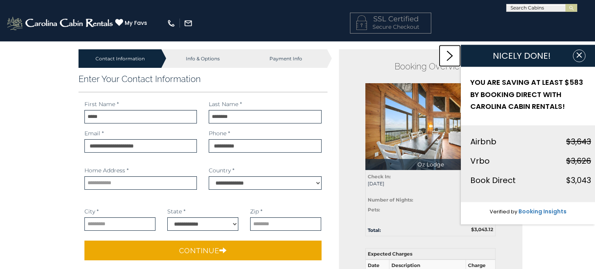
click at [449, 62] on link at bounding box center [450, 56] width 22 height 22
